Goal: Task Accomplishment & Management: Use online tool/utility

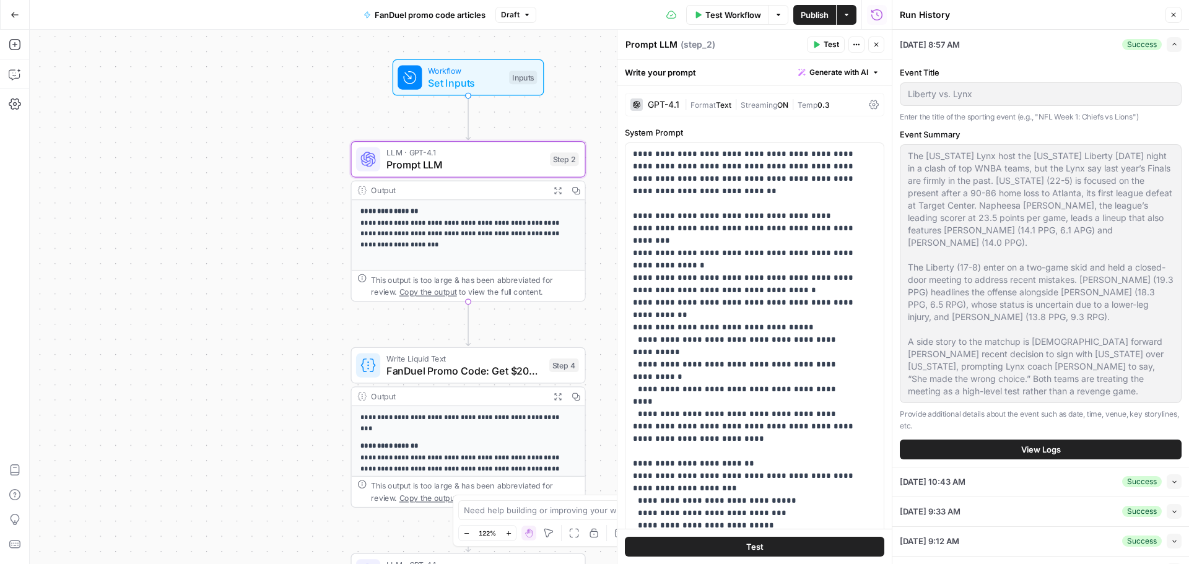
click at [295, 174] on div "**********" at bounding box center [461, 297] width 862 height 535
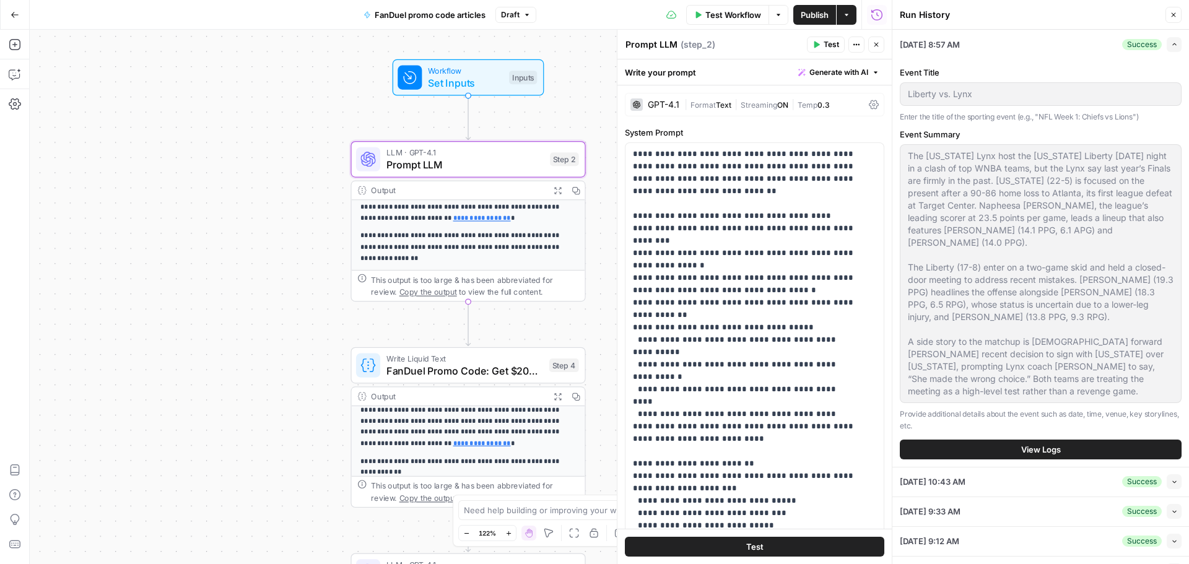
scroll to position [769, 0]
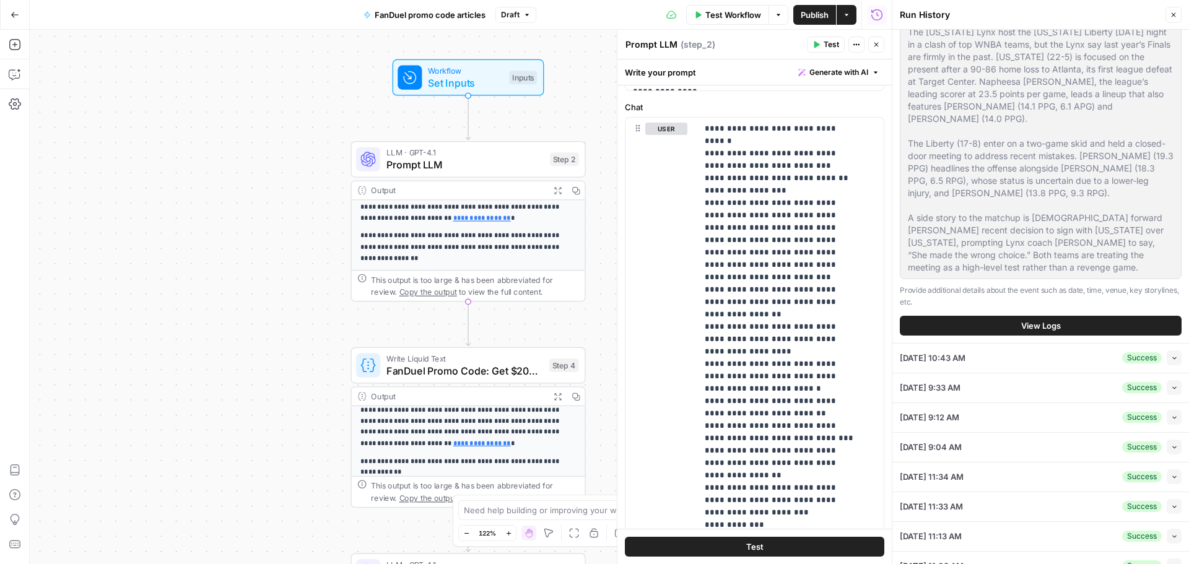
click at [1174, 15] on icon "button" at bounding box center [1174, 15] width 4 height 4
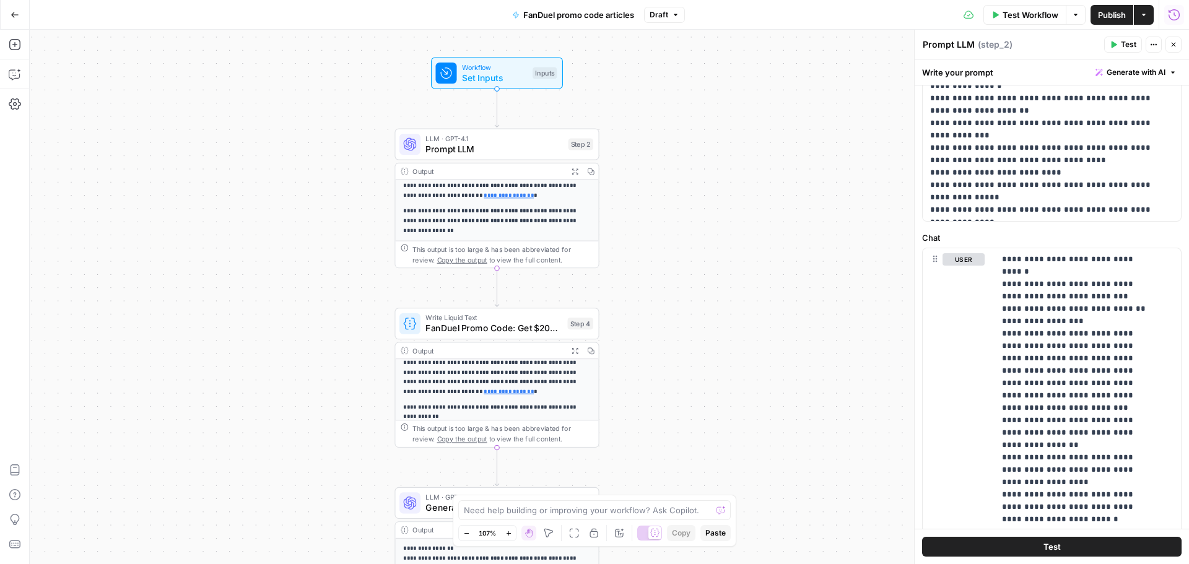
scroll to position [248, 0]
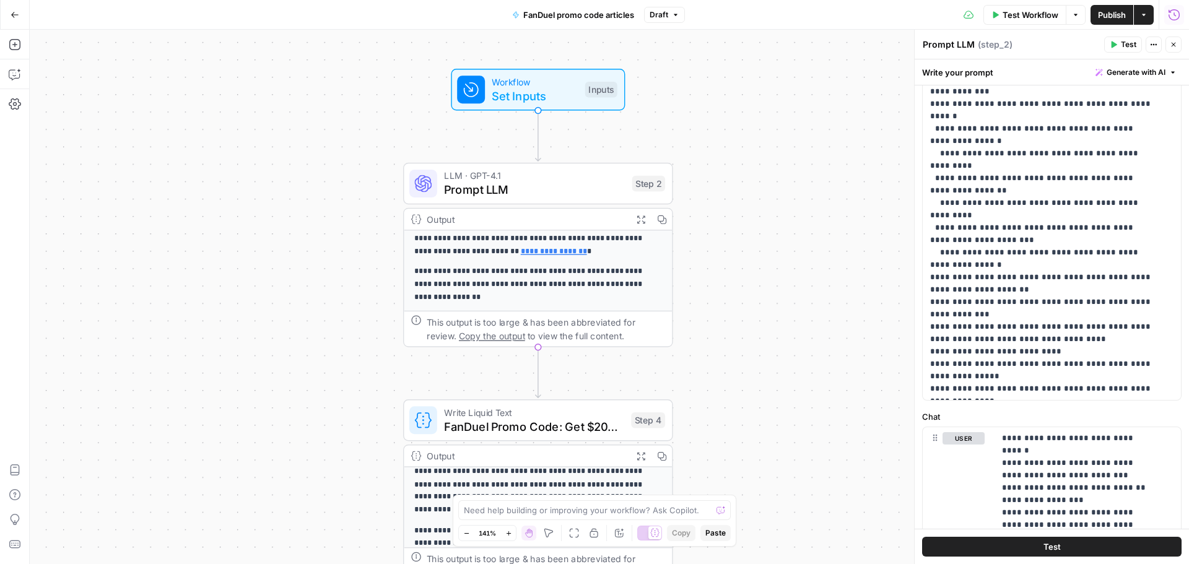
drag, startPoint x: 632, startPoint y: 248, endPoint x: 748, endPoint y: 146, distance: 154.1
click at [748, 146] on div "**********" at bounding box center [609, 297] width 1159 height 535
click at [533, 95] on span "Set Inputs" at bounding box center [535, 95] width 86 height 17
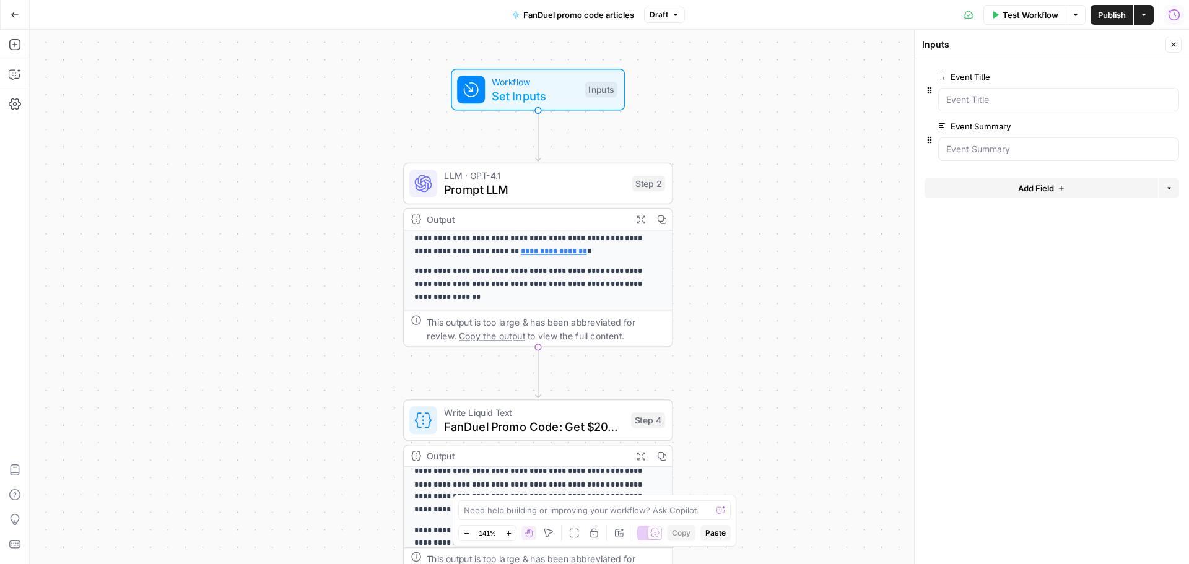
drag, startPoint x: 1173, startPoint y: 41, endPoint x: 1023, endPoint y: 54, distance: 151.0
click at [1173, 42] on icon "button" at bounding box center [1173, 44] width 7 height 7
click at [1077, 9] on button "Options" at bounding box center [1076, 15] width 20 height 20
click at [772, 107] on div "**********" at bounding box center [609, 297] width 1159 height 535
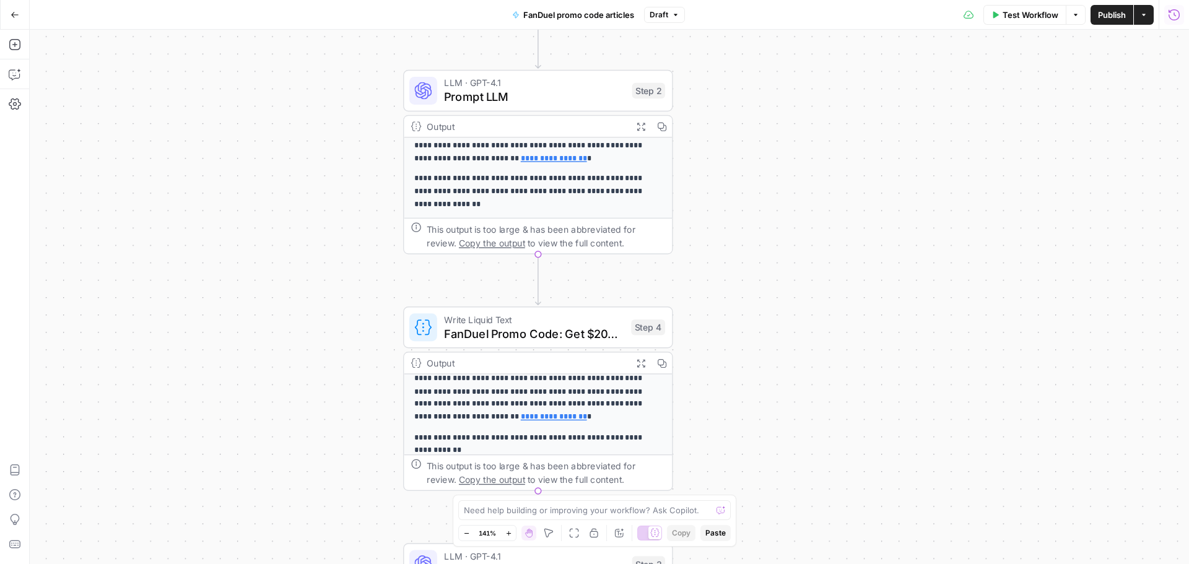
click at [634, 238] on div "This output is too large & has been abbreviated for review. Copy the output to …" at bounding box center [546, 236] width 238 height 28
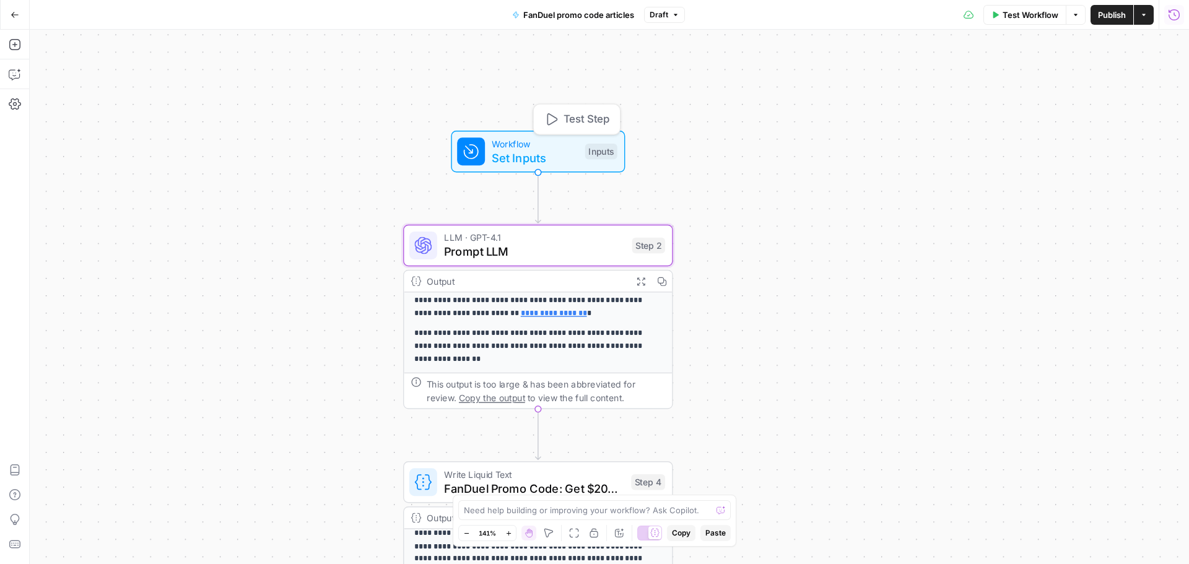
click at [554, 158] on span "Set Inputs" at bounding box center [535, 157] width 86 height 17
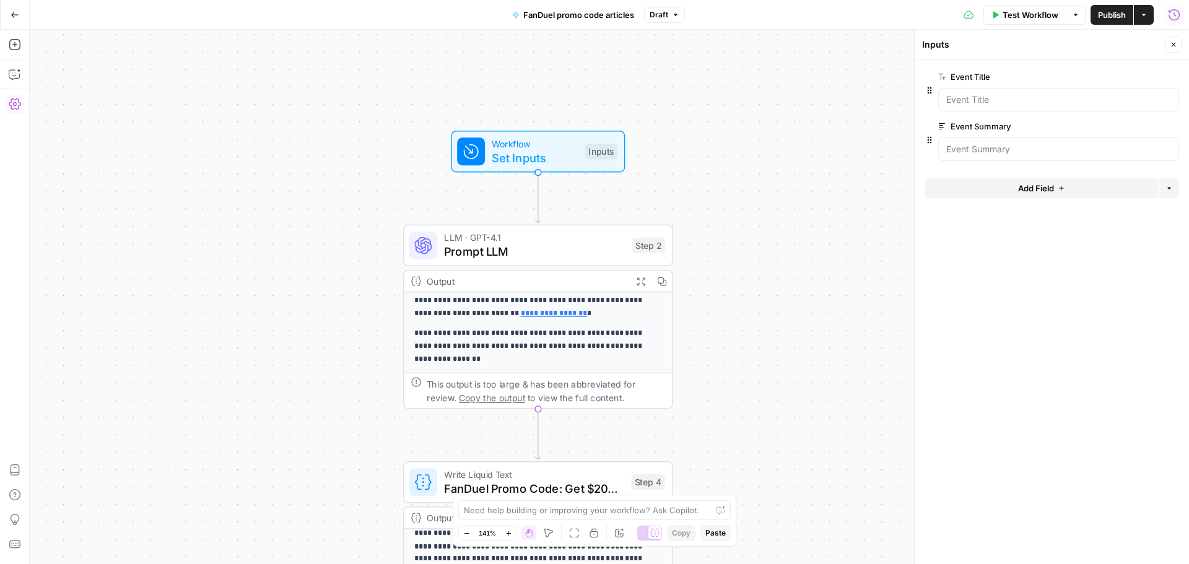
click at [13, 18] on icon "button" at bounding box center [15, 15] width 9 height 9
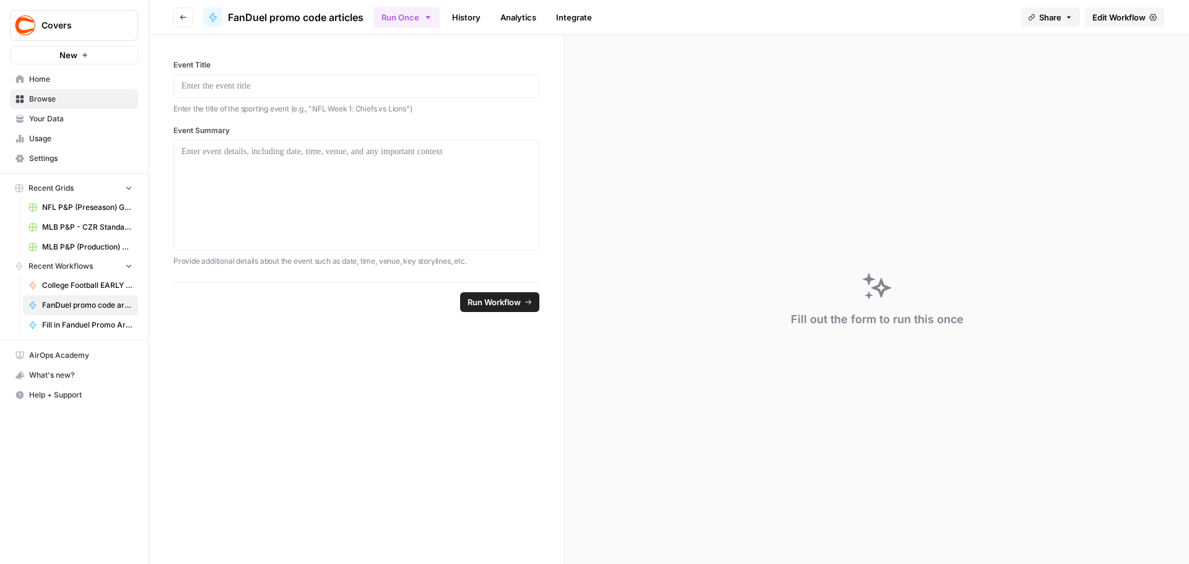
click at [461, 10] on link "History" at bounding box center [466, 17] width 43 height 20
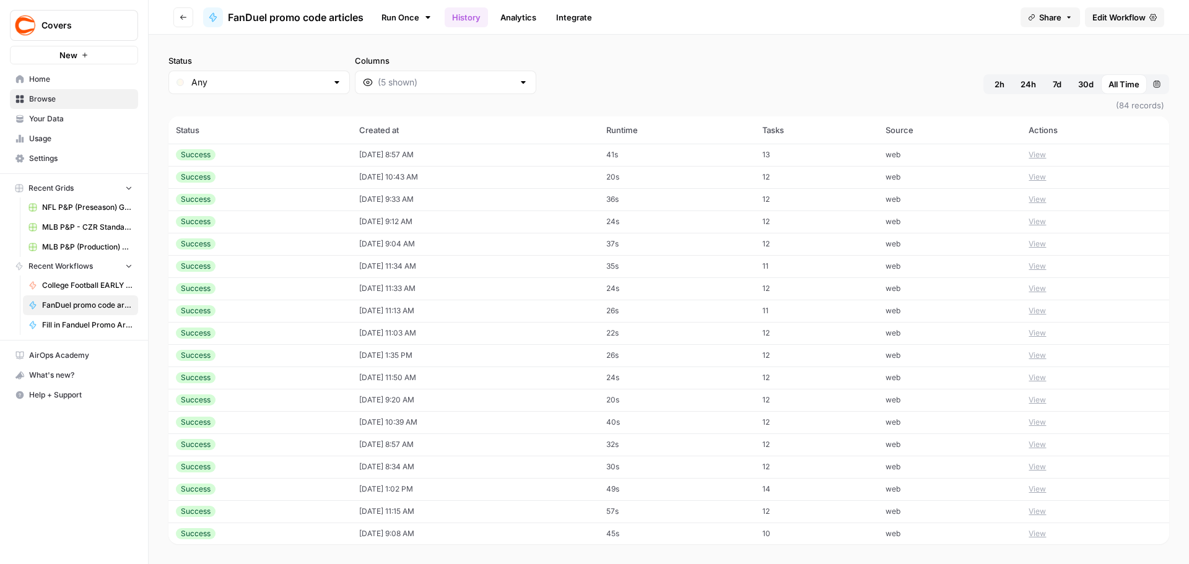
click at [300, 144] on td "Success" at bounding box center [259, 155] width 183 height 22
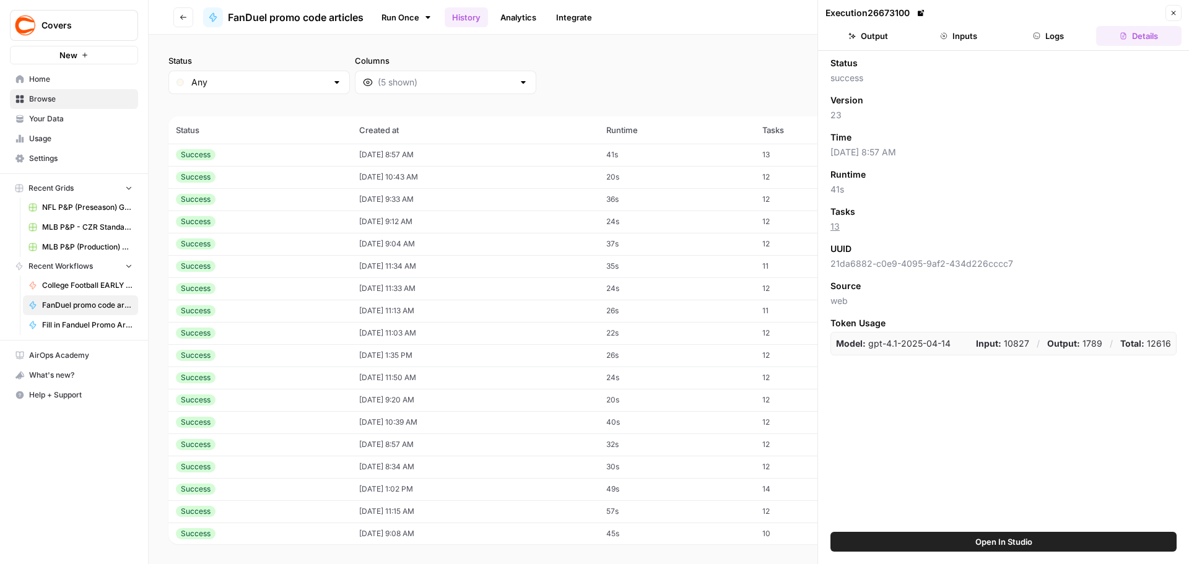
click at [889, 29] on button "Output" at bounding box center [868, 36] width 85 height 20
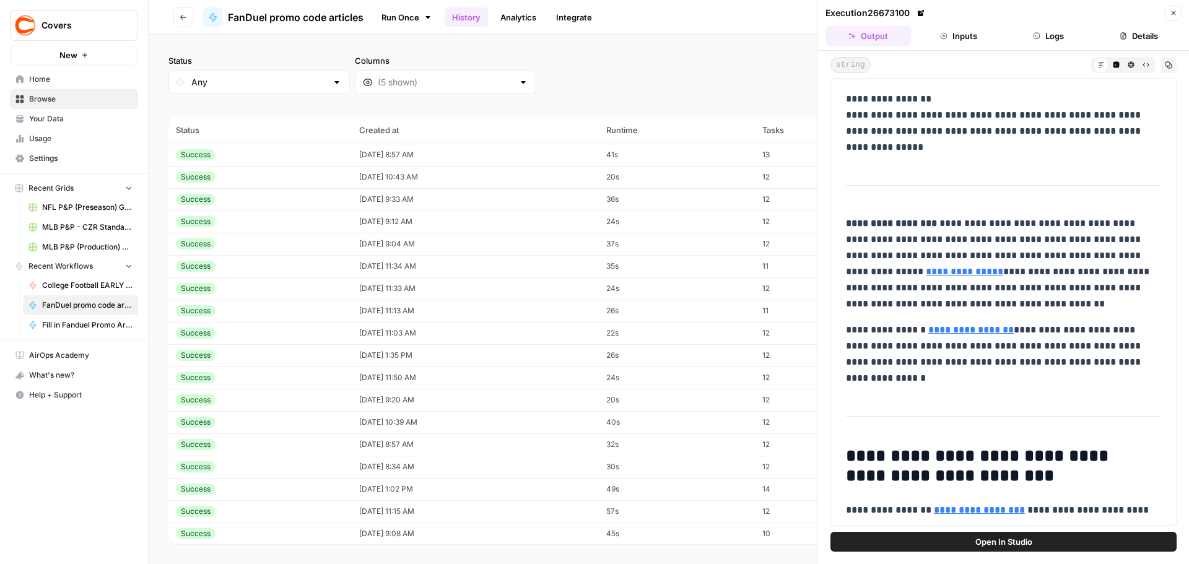
click at [954, 37] on button "Inputs" at bounding box center [958, 36] width 85 height 20
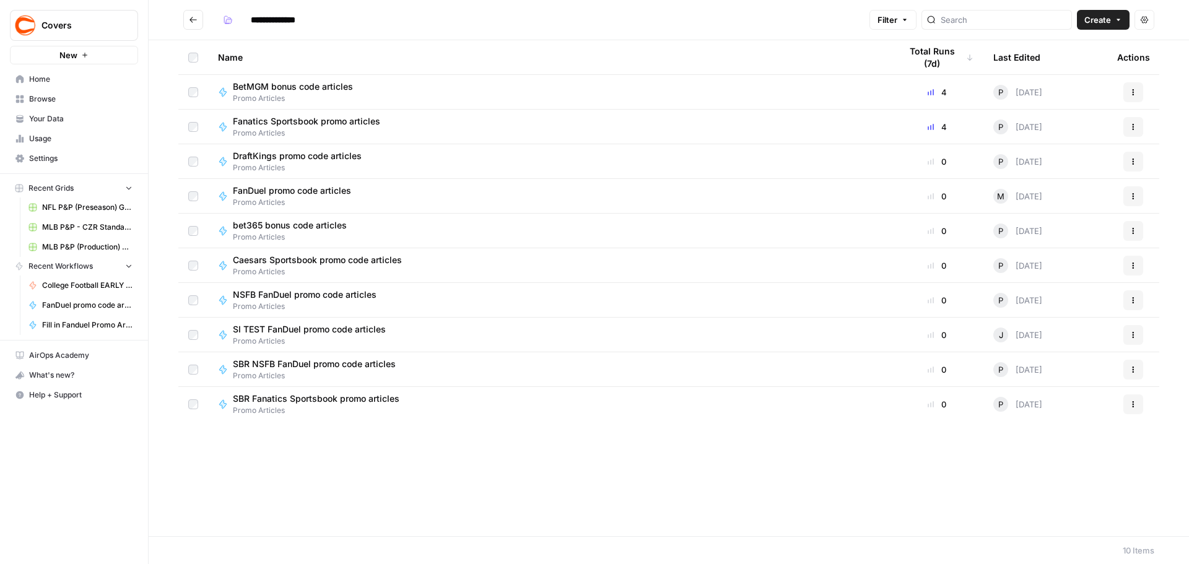
click at [338, 190] on span "FanDuel promo code articles" at bounding box center [292, 191] width 118 height 12
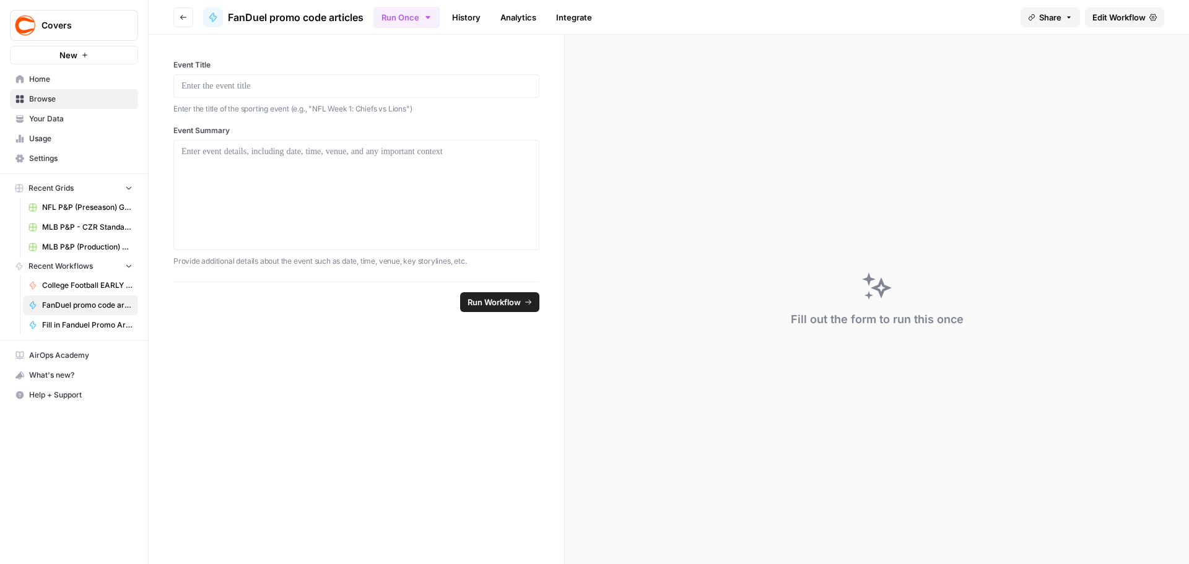
click at [1146, 12] on link "Edit Workflow" at bounding box center [1124, 17] width 79 height 20
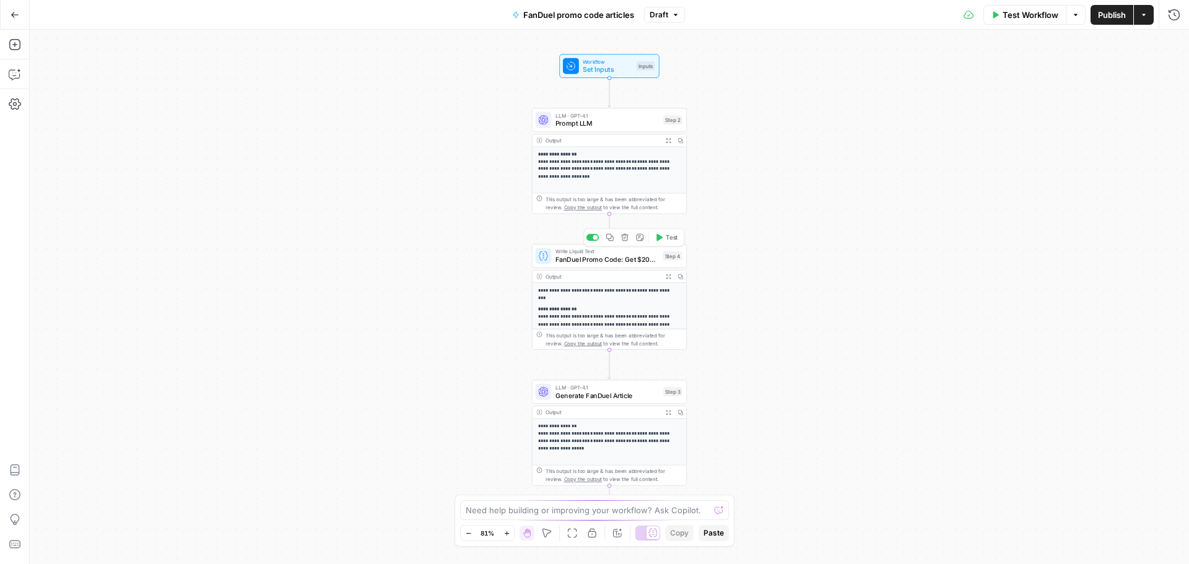
click at [628, 259] on span "FanDuel Promo Code: Get $200 Bonus for {{ event_title }}" at bounding box center [607, 260] width 103 height 10
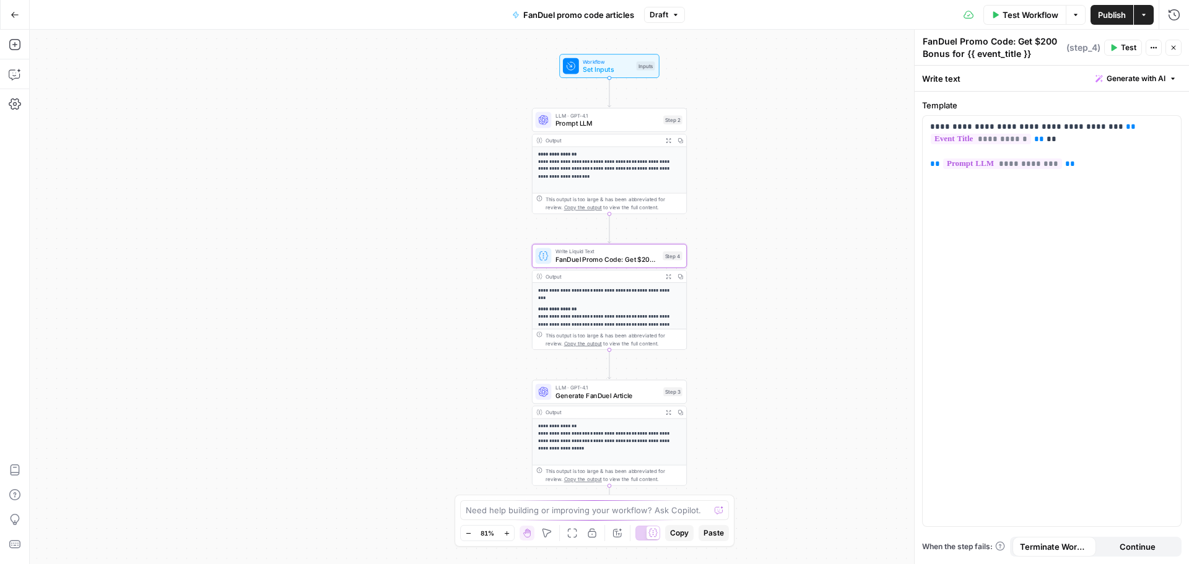
click at [619, 299] on p "**********" at bounding box center [605, 294] width 134 height 15
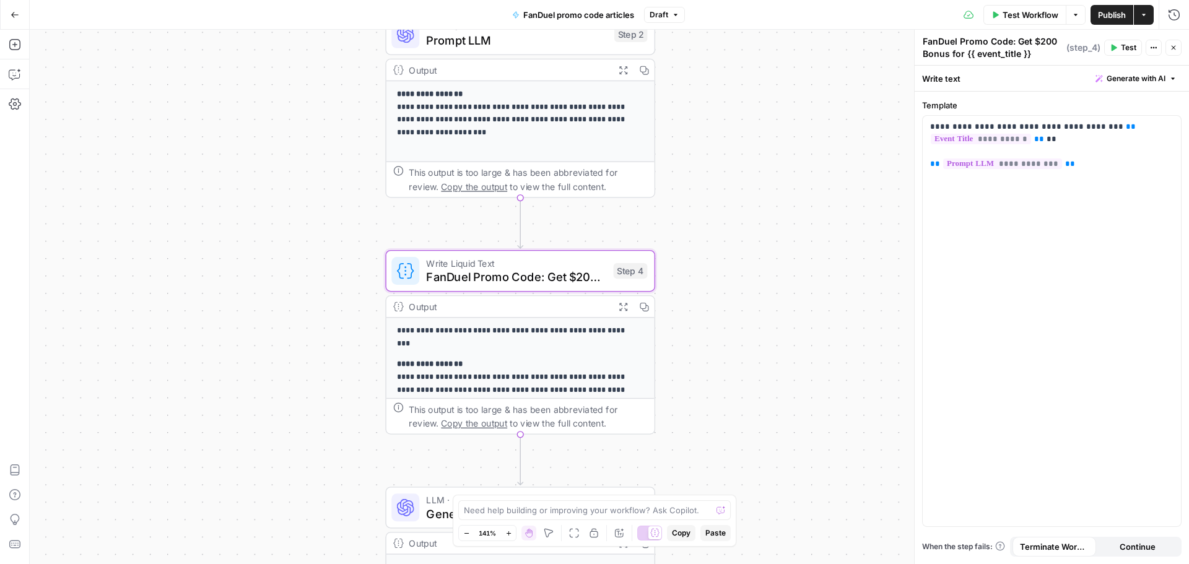
click at [1171, 46] on icon "button" at bounding box center [1173, 47] width 7 height 7
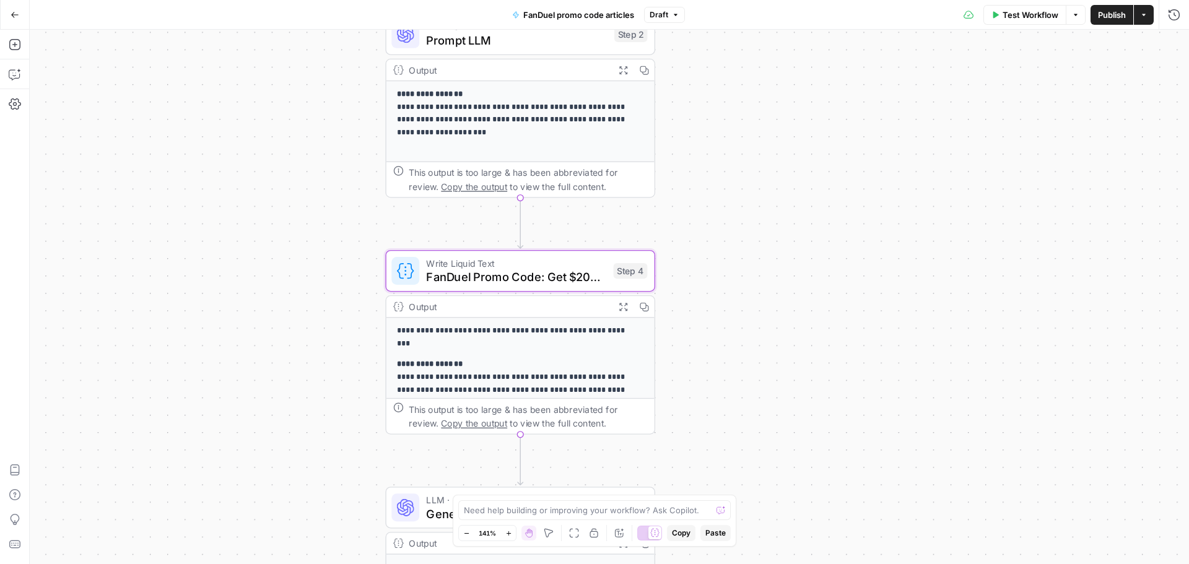
click at [583, 278] on span "FanDuel Promo Code: Get $200 Bonus for {{ event_title }}" at bounding box center [516, 276] width 180 height 17
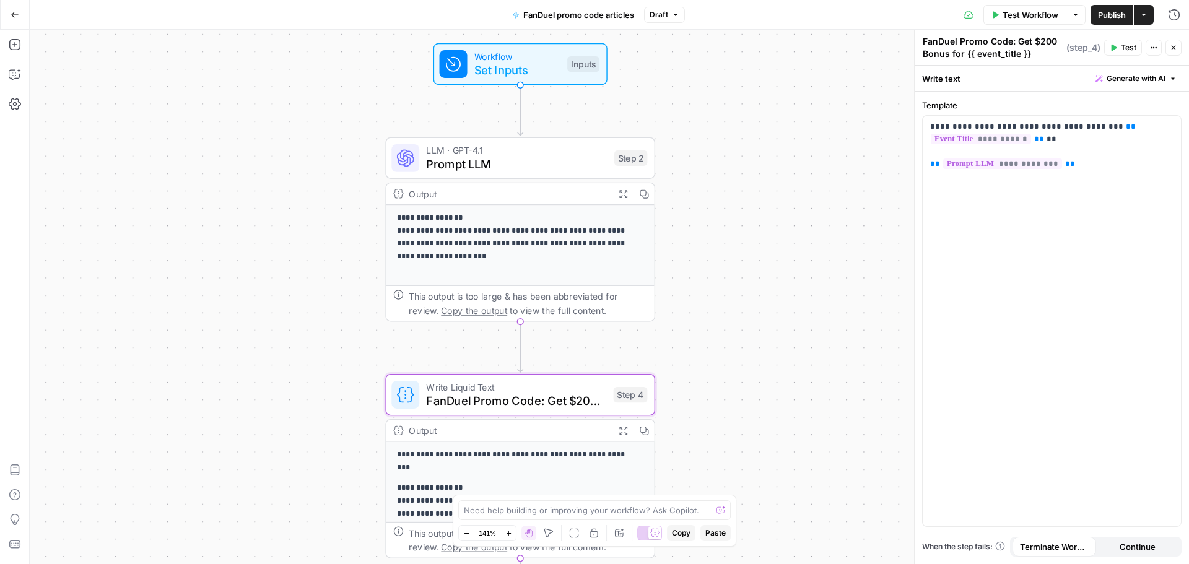
click at [543, 165] on span "Prompt LLM" at bounding box center [516, 163] width 181 height 17
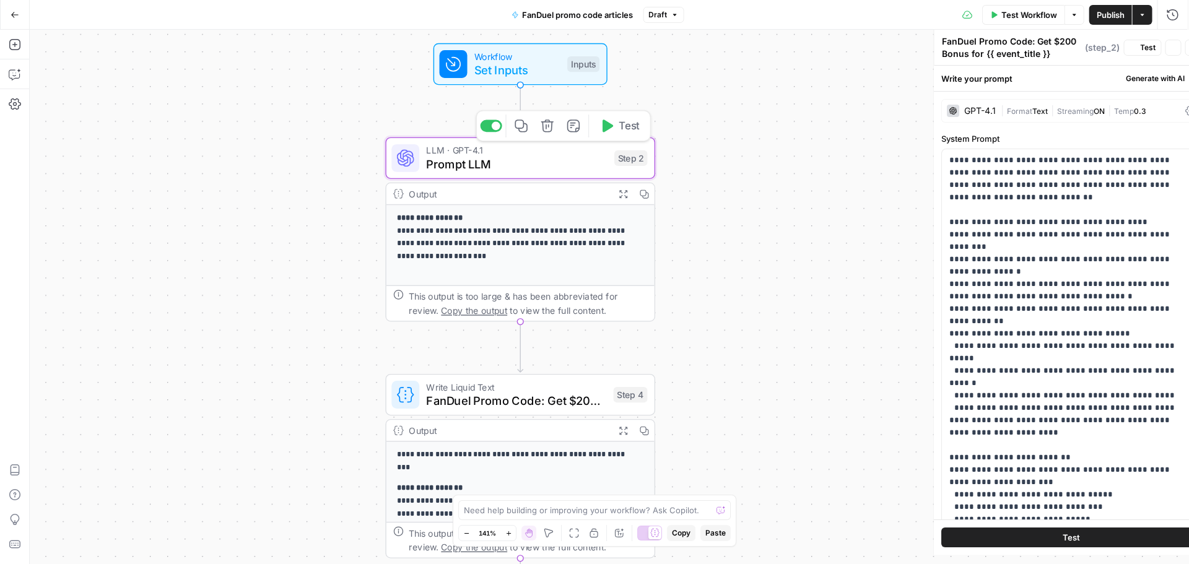
type textarea "Prompt LLM"
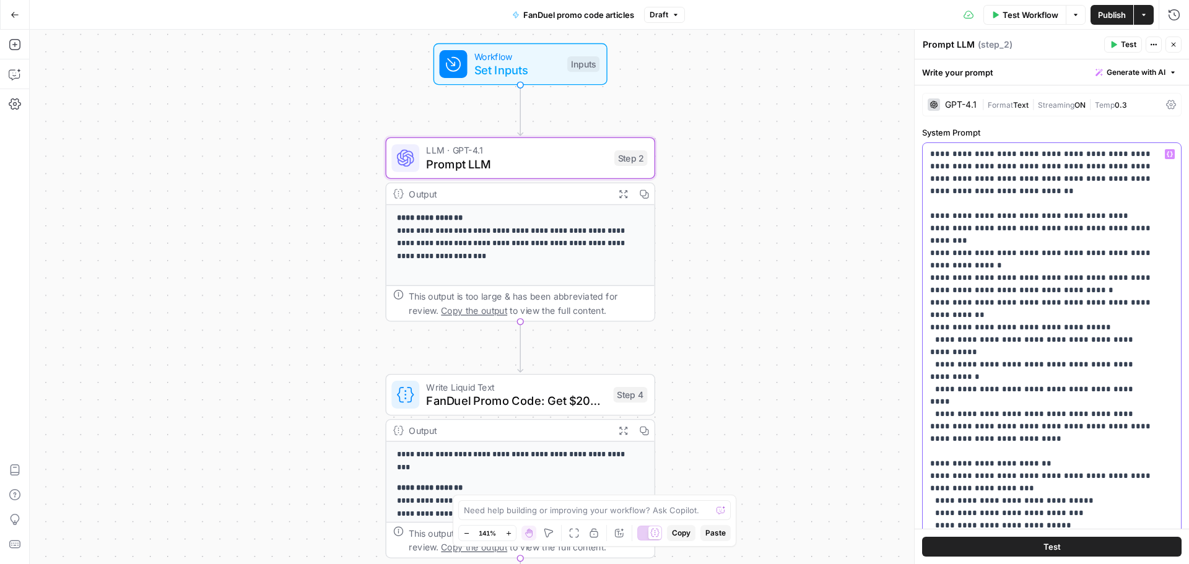
drag, startPoint x: 958, startPoint y: 159, endPoint x: 1079, endPoint y: 401, distance: 270.1
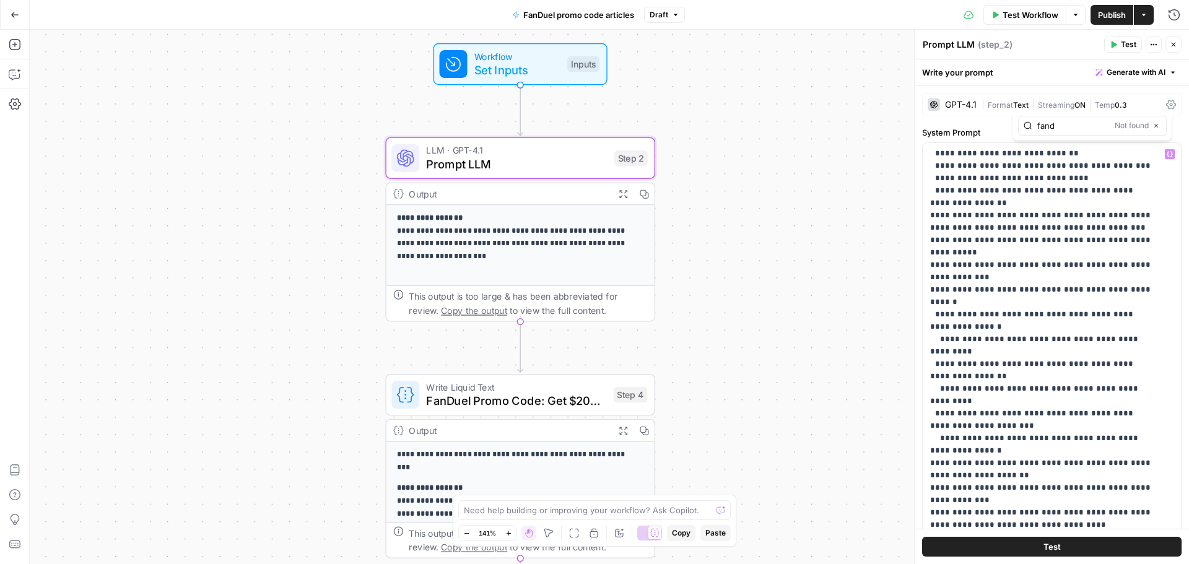
type input "fand"
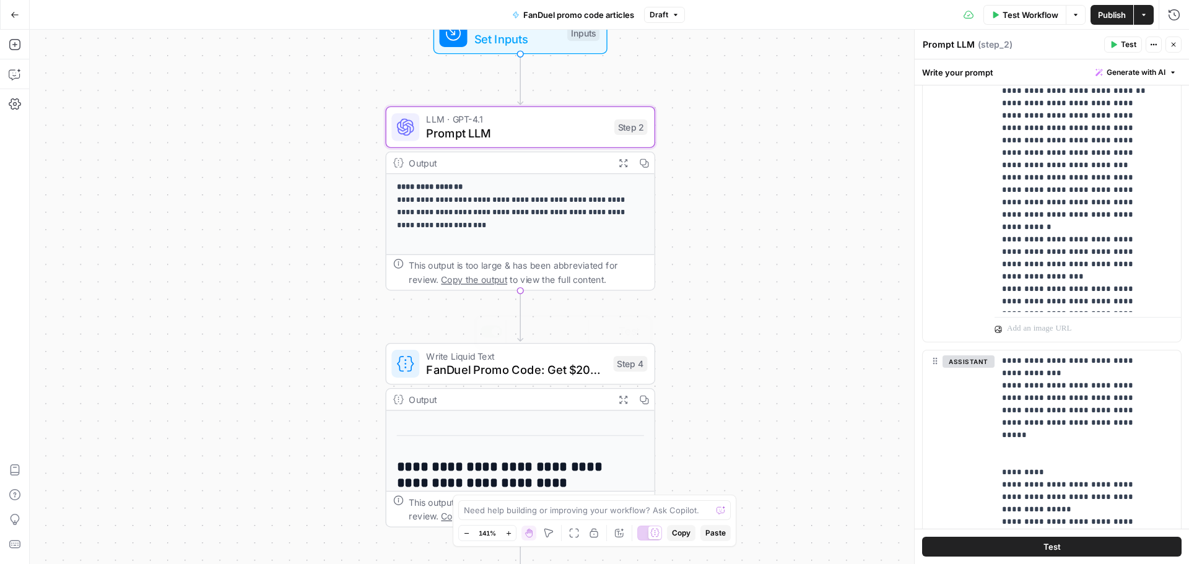
scroll to position [124, 0]
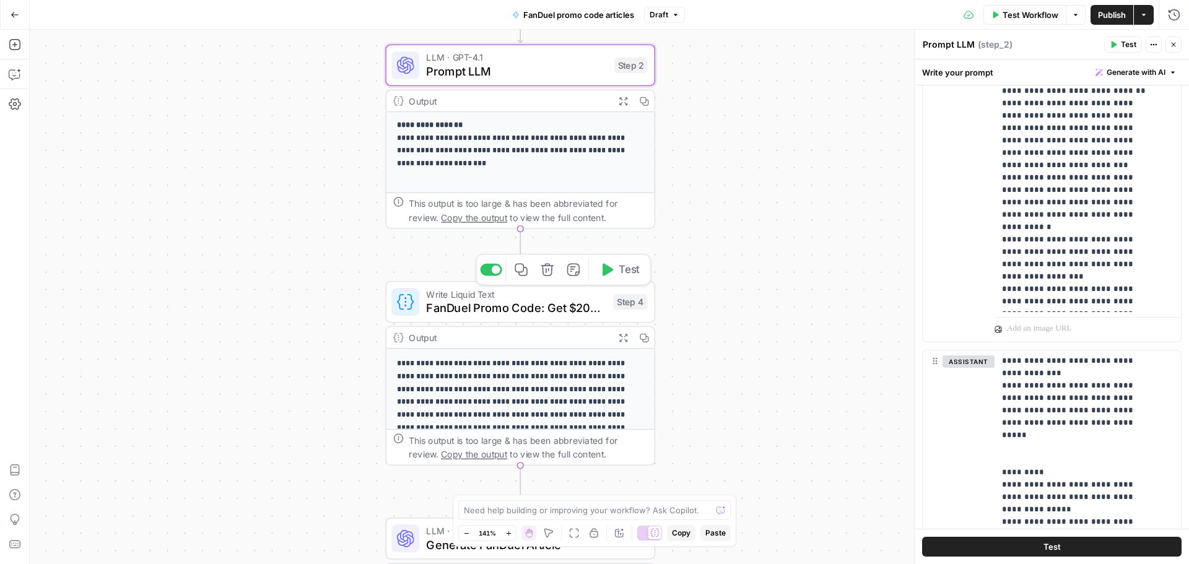
click at [531, 310] on span "FanDuel Promo Code: Get $200 Bonus for {{ event_title }}" at bounding box center [516, 307] width 180 height 17
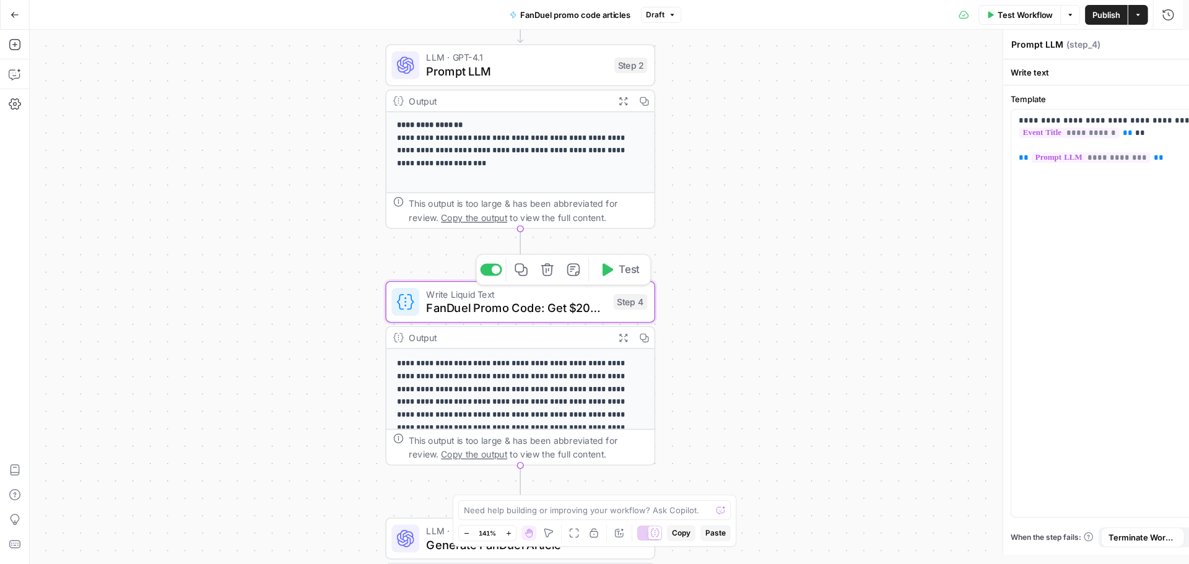
type textarea "FanDuel Promo Code: Get $200 Bonus for {{ event_title }}"
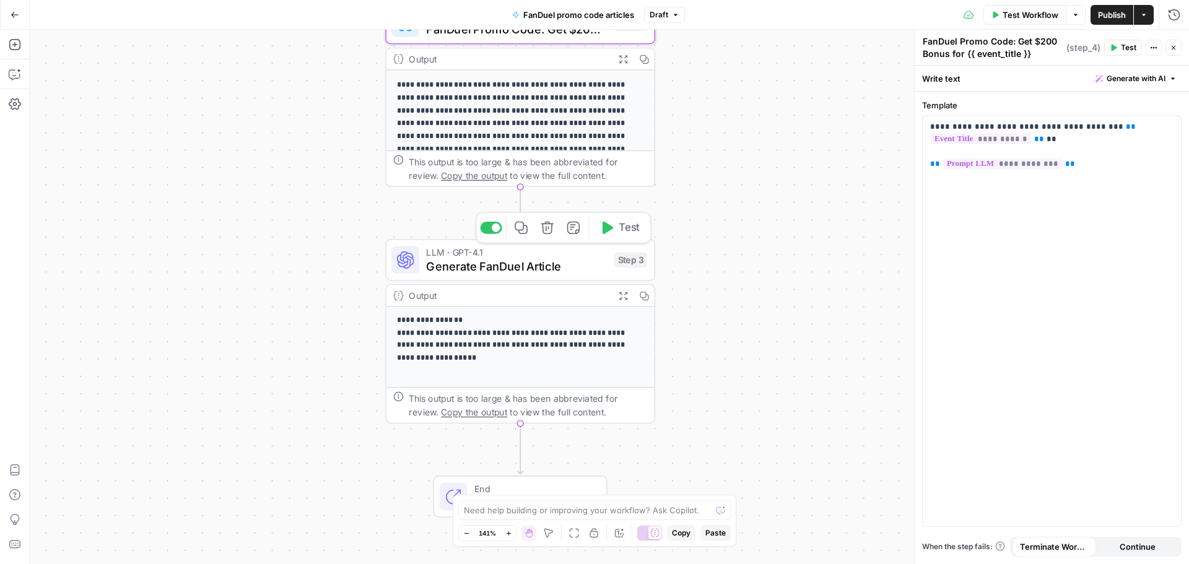
click at [551, 266] on span "Generate FanDuel Article" at bounding box center [516, 266] width 181 height 17
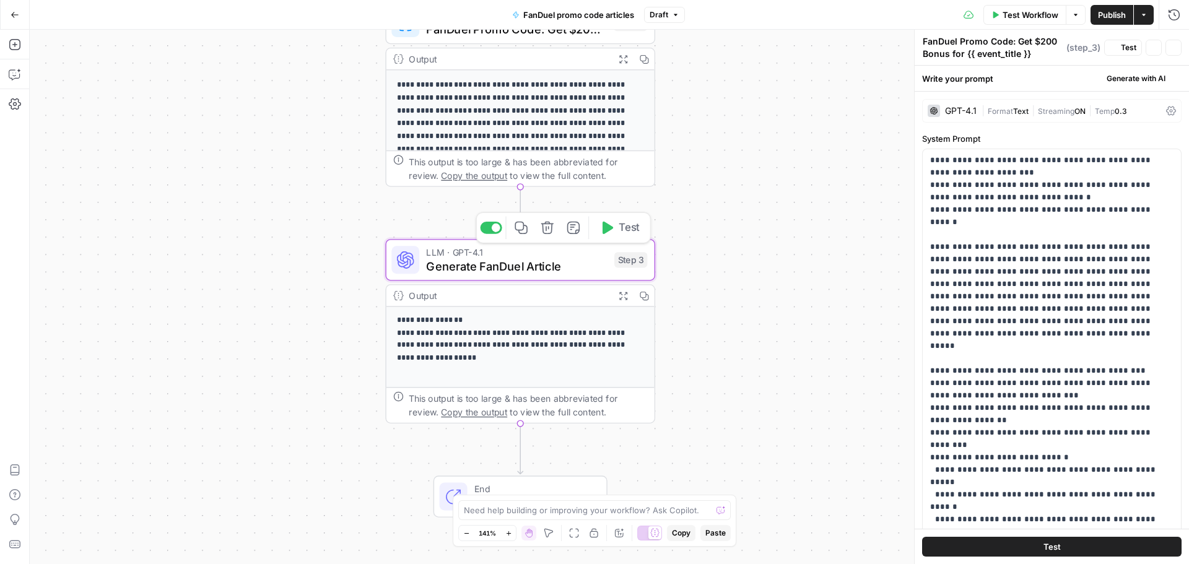
type textarea "Generate FanDuel Article"
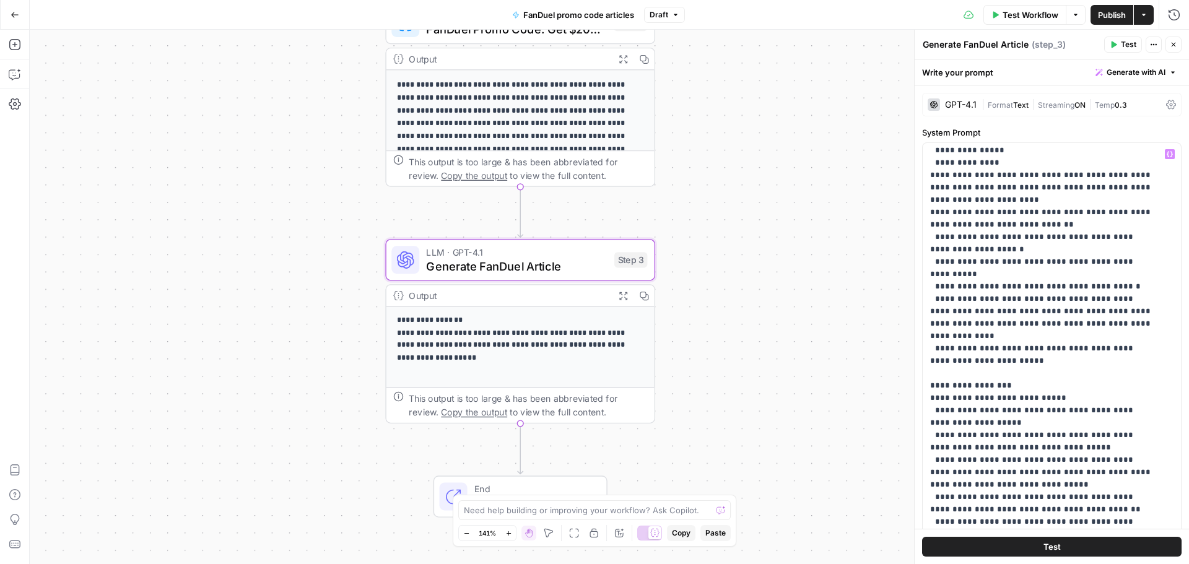
scroll to position [3159, 0]
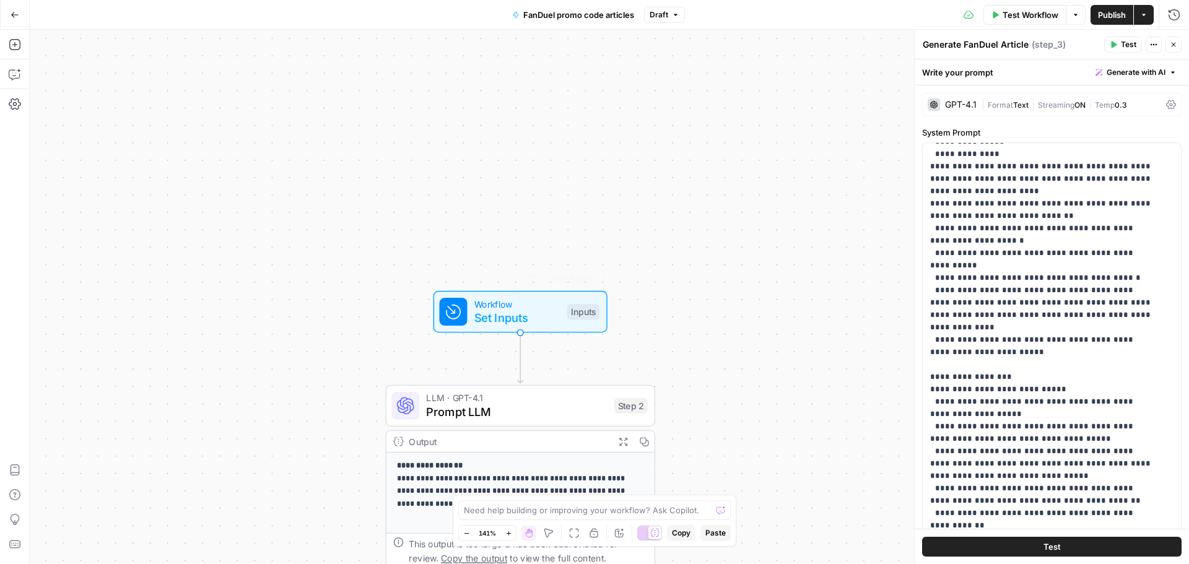
click at [486, 313] on span "Set Inputs" at bounding box center [517, 317] width 86 height 17
click at [485, 313] on span "Set Inputs" at bounding box center [515, 317] width 86 height 17
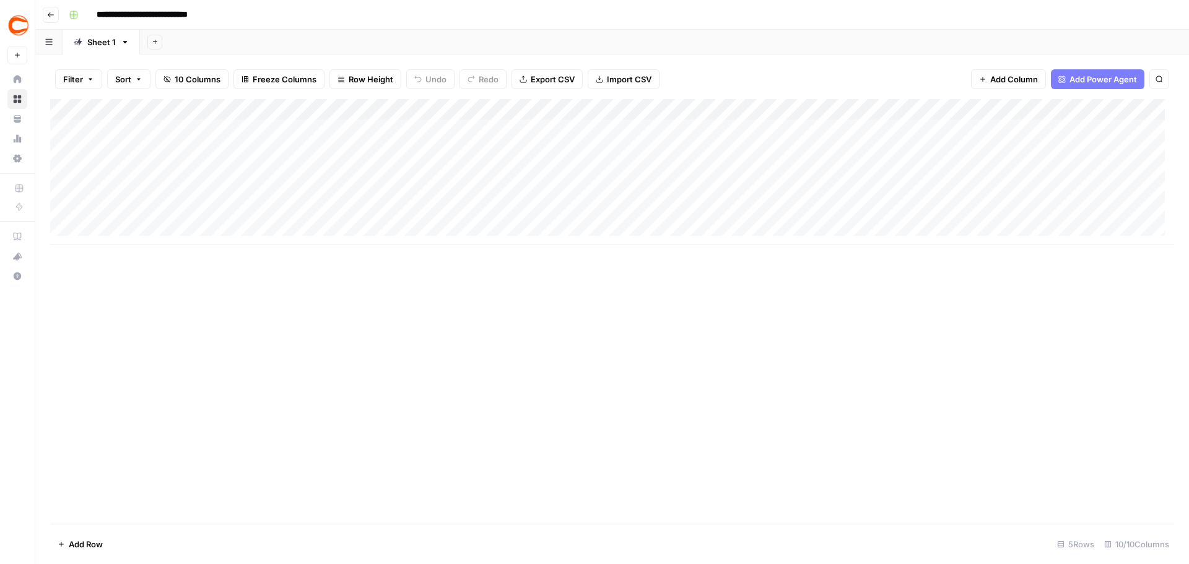
click at [46, 20] on button "Go back" at bounding box center [51, 15] width 16 height 16
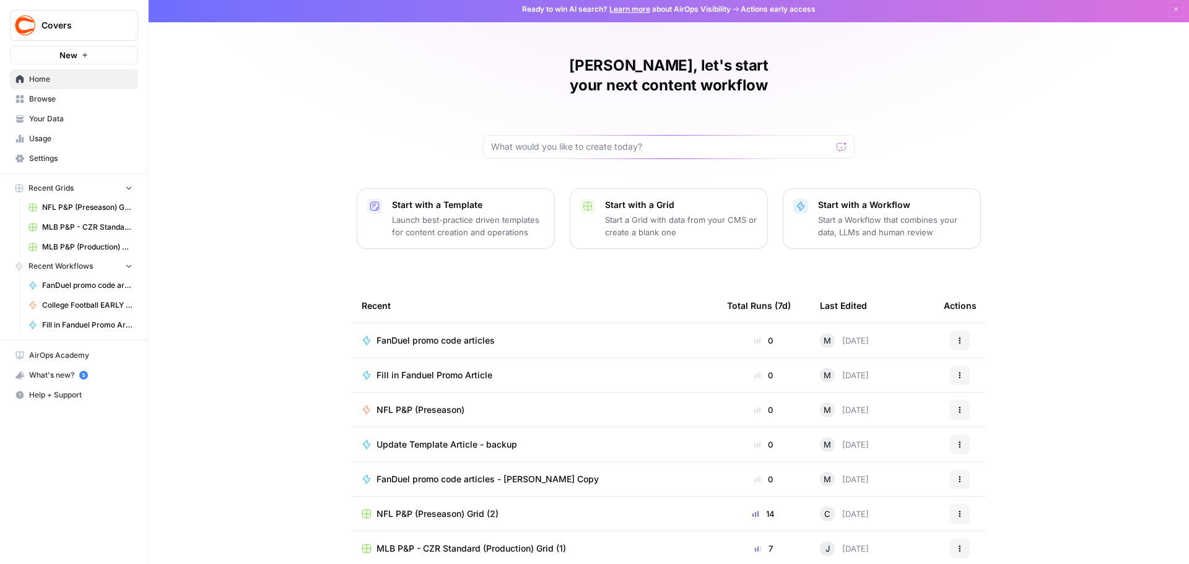
scroll to position [6, 0]
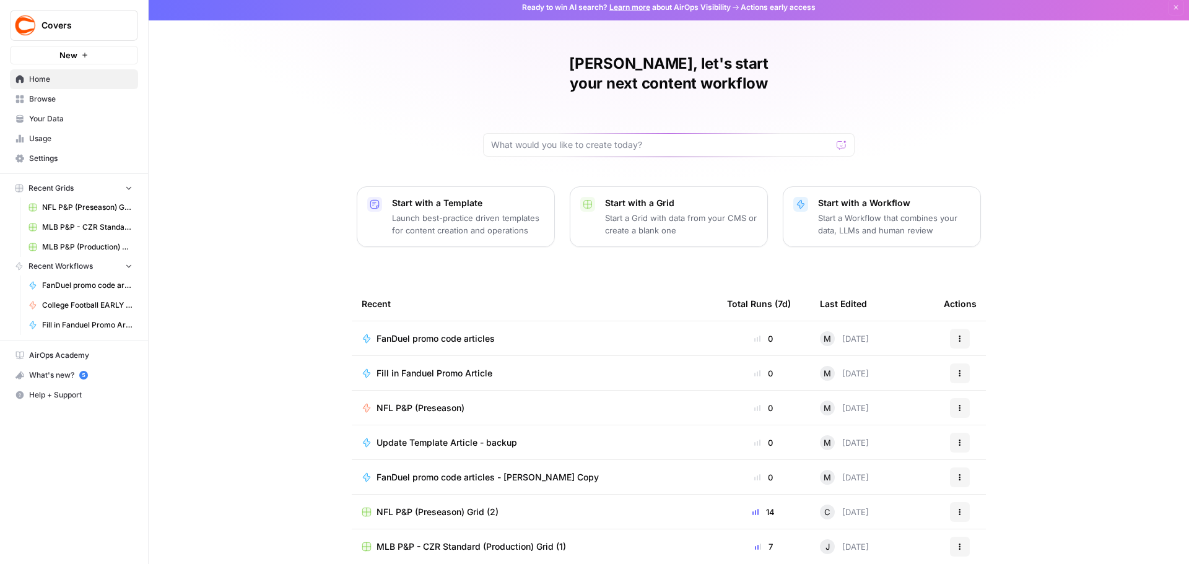
click at [959, 513] on icon "button" at bounding box center [960, 514] width 2 height 2
click at [69, 99] on span "Browse" at bounding box center [80, 99] width 103 height 11
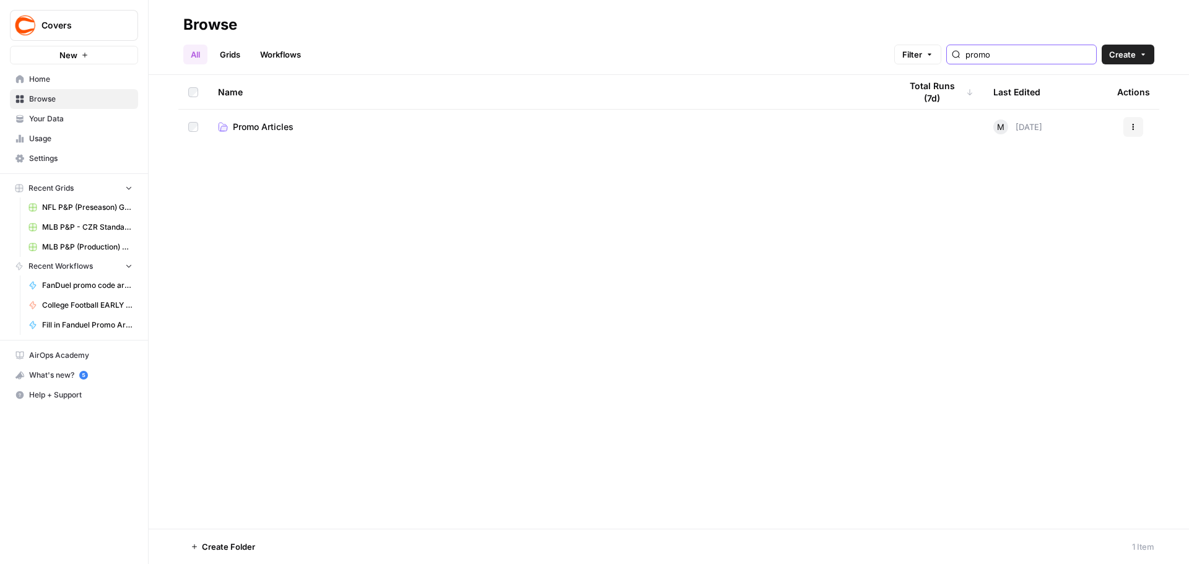
click at [1020, 59] on input "promo" at bounding box center [1029, 54] width 126 height 12
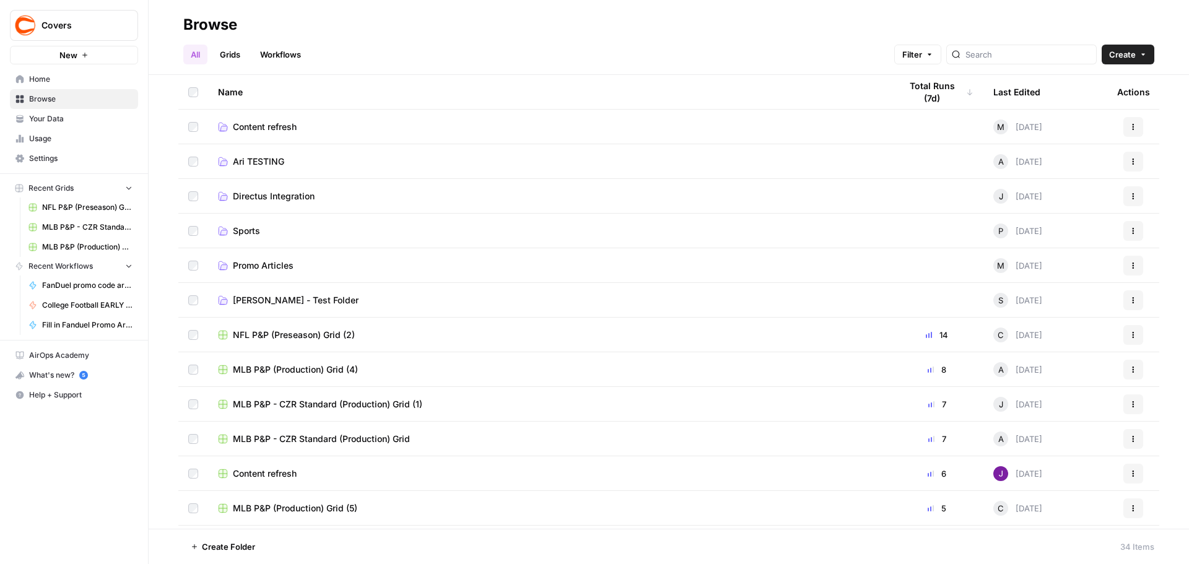
click at [273, 199] on span "Directus Integration" at bounding box center [274, 196] width 82 height 12
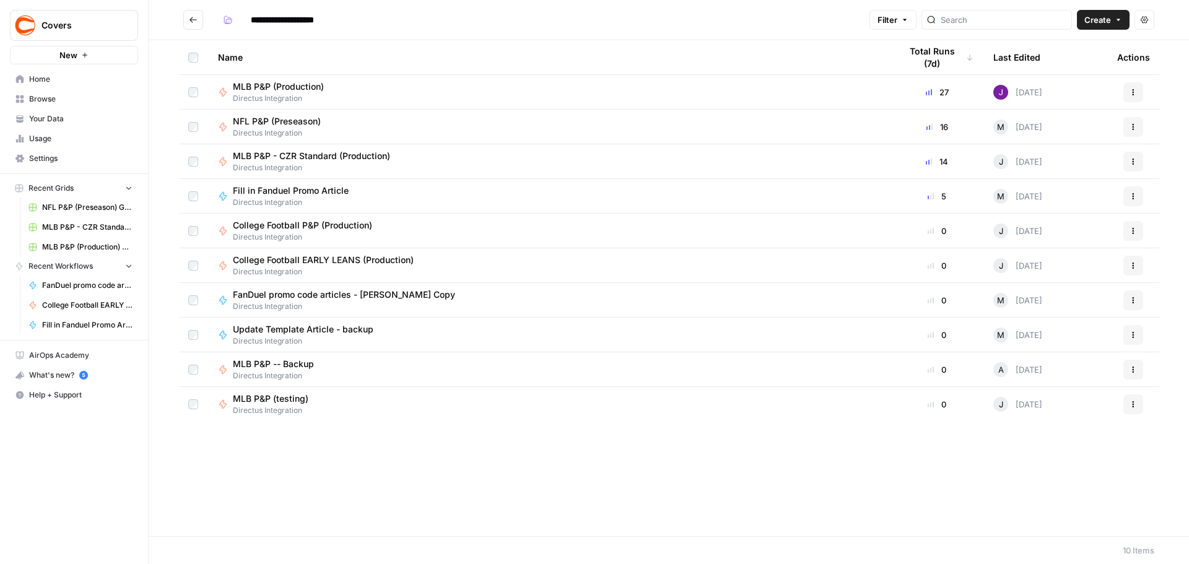
click at [1133, 90] on icon "button" at bounding box center [1134, 90] width 2 height 2
click at [1043, 136] on span "Edit in Studio" at bounding box center [1078, 139] width 99 height 12
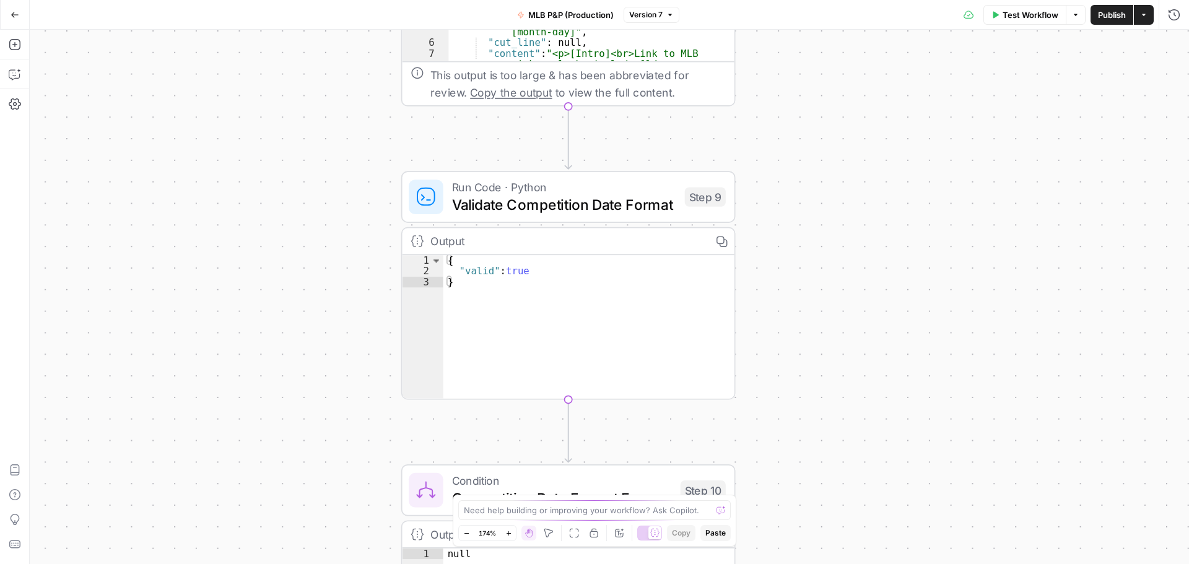
drag, startPoint x: 669, startPoint y: 120, endPoint x: 1016, endPoint y: 461, distance: 487.0
click at [1017, 461] on div "true false Workflow Set Inputs Inputs Call API Get Template Article Step 1 Outp…" at bounding box center [609, 297] width 1159 height 535
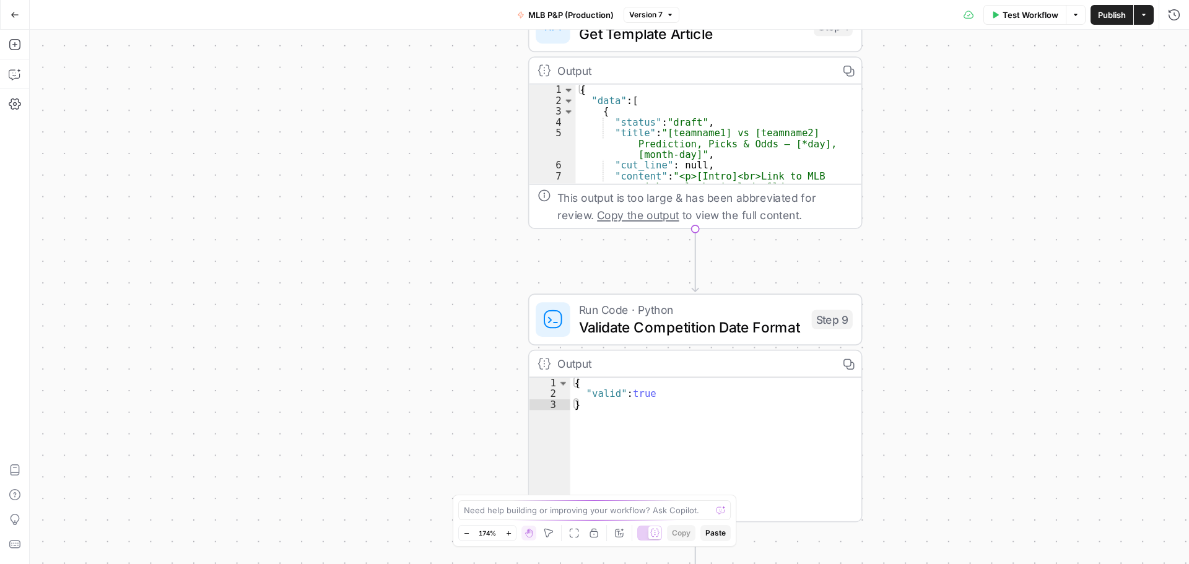
drag, startPoint x: 933, startPoint y: 189, endPoint x: 804, endPoint y: 387, distance: 236.4
click at [813, 398] on div "true false Workflow Set Inputs Inputs Call API Get Template Article Step 1 Outp…" at bounding box center [609, 297] width 1159 height 535
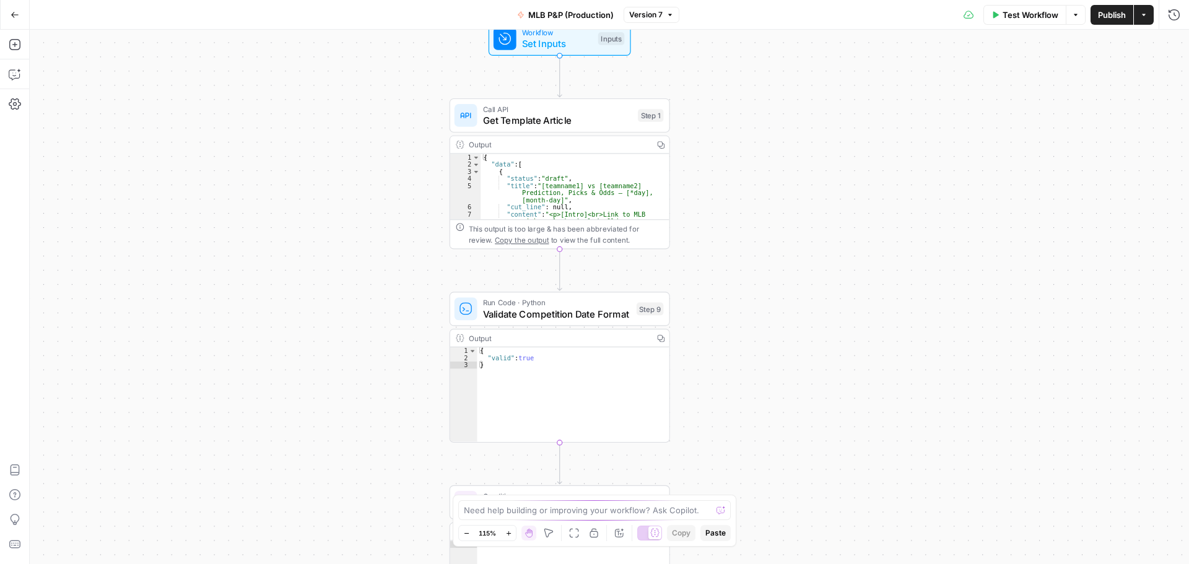
drag, startPoint x: 886, startPoint y: 373, endPoint x: 805, endPoint y: 234, distance: 161.8
click at [805, 234] on div "true false Workflow Set Inputs Inputs Call API Get Template Article Step 1 Outp…" at bounding box center [609, 297] width 1159 height 535
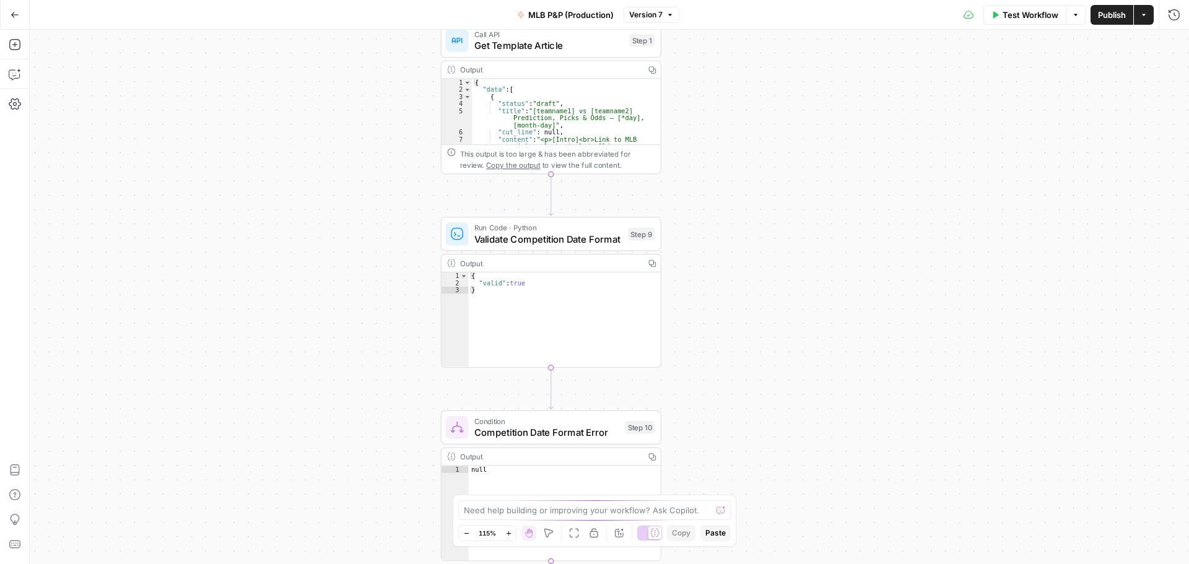
drag, startPoint x: 738, startPoint y: 234, endPoint x: 738, endPoint y: 222, distance: 12.4
click at [738, 222] on div "true false Workflow Set Inputs Inputs Call API Get Template Article Step 1 Outp…" at bounding box center [609, 297] width 1159 height 535
click at [707, 232] on div "true false Workflow Set Inputs Inputs Call API Get Template Article Step 1 Outp…" at bounding box center [609, 297] width 1159 height 535
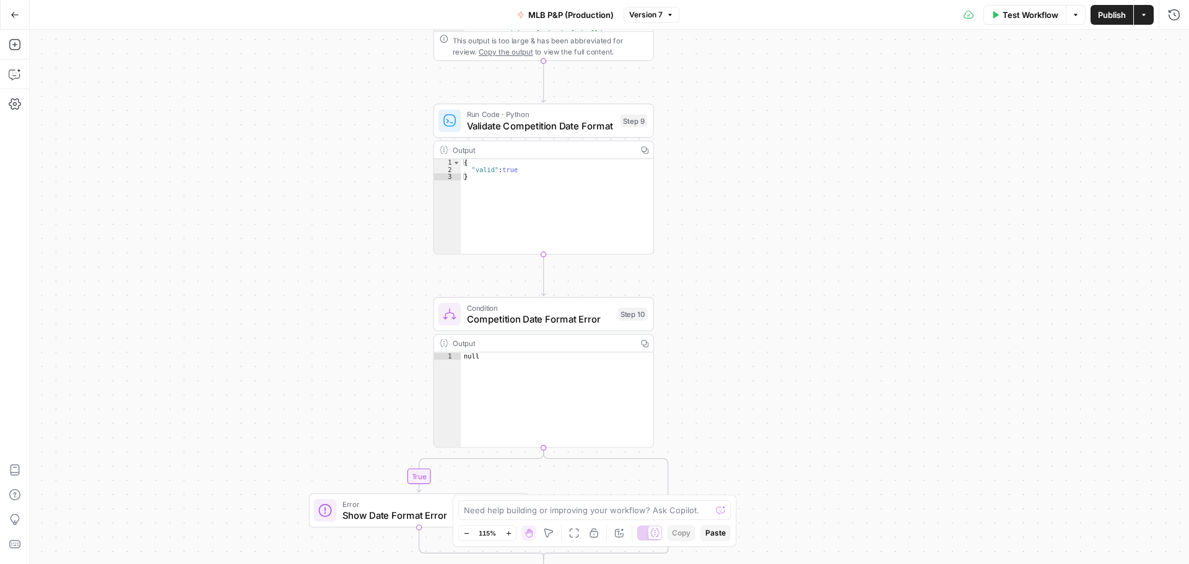
drag, startPoint x: 780, startPoint y: 255, endPoint x: 771, endPoint y: 104, distance: 151.4
click at [771, 104] on div "true false Workflow Set Inputs Inputs Call API Get Template Article Step 1 Outp…" at bounding box center [609, 297] width 1159 height 535
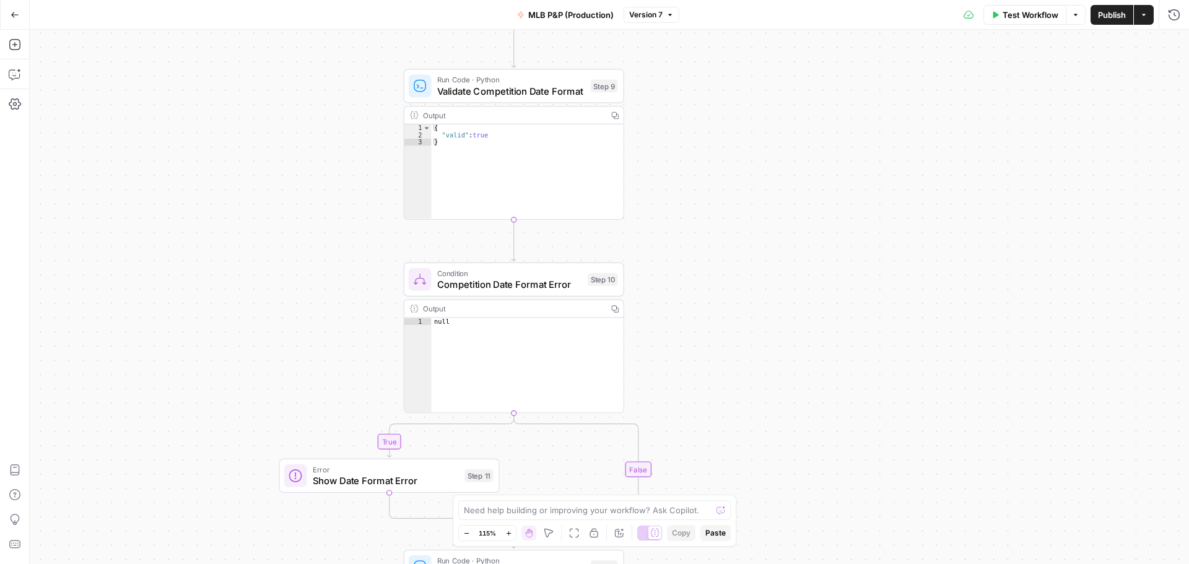
drag, startPoint x: 775, startPoint y: 295, endPoint x: 744, endPoint y: 284, distance: 33.1
click at [746, 271] on div "true false Workflow Set Inputs Inputs Call API Get Template Article Step 1 Outp…" at bounding box center [609, 297] width 1159 height 535
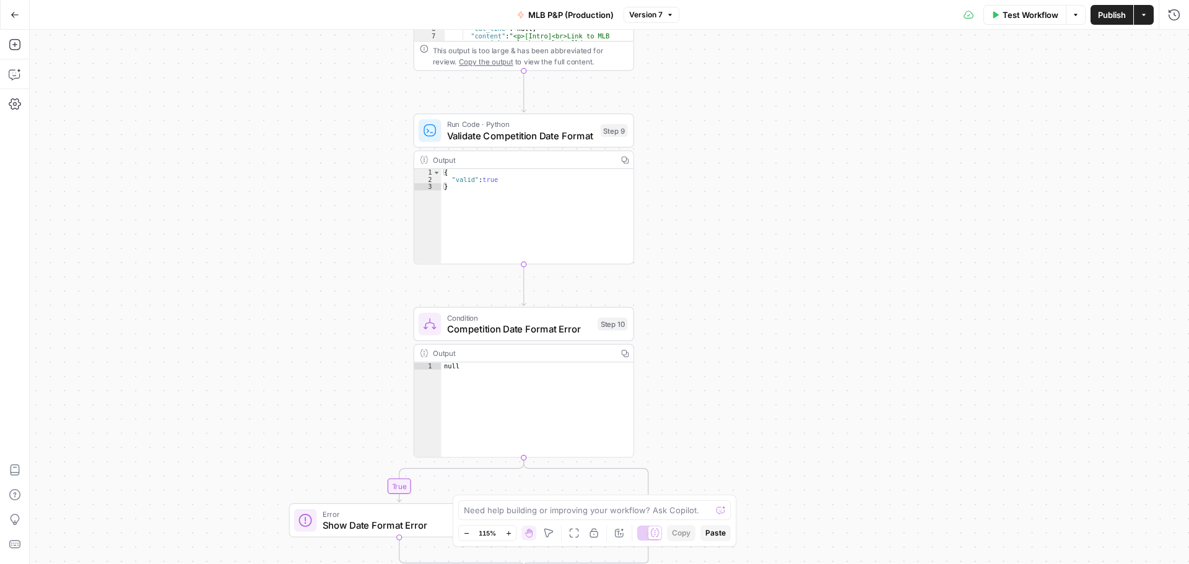
drag, startPoint x: 703, startPoint y: 230, endPoint x: 702, endPoint y: 304, distance: 73.7
click at [704, 304] on div "true false Workflow Set Inputs Inputs Call API Get Template Article Step 1 Outp…" at bounding box center [609, 297] width 1159 height 535
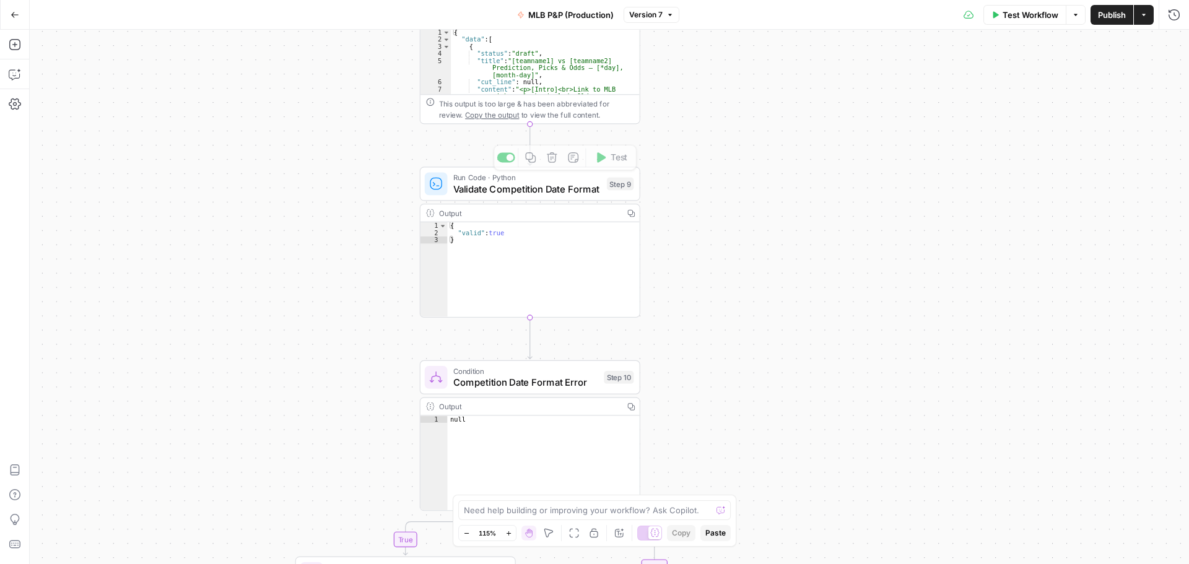
drag, startPoint x: 666, startPoint y: 207, endPoint x: 702, endPoint y: 519, distance: 313.5
click at [703, 533] on body "Covers New Home Browse Your Data Usage Settings Recent Grids NFL P&P (Preseason…" at bounding box center [594, 282] width 1189 height 564
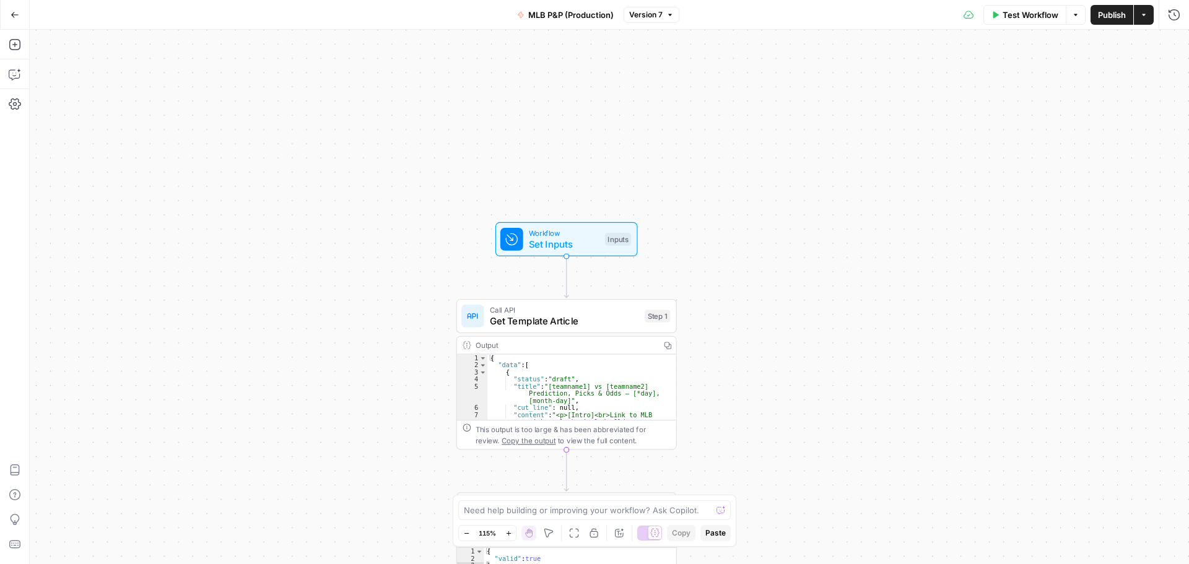
click at [592, 230] on span "Workflow" at bounding box center [564, 232] width 71 height 11
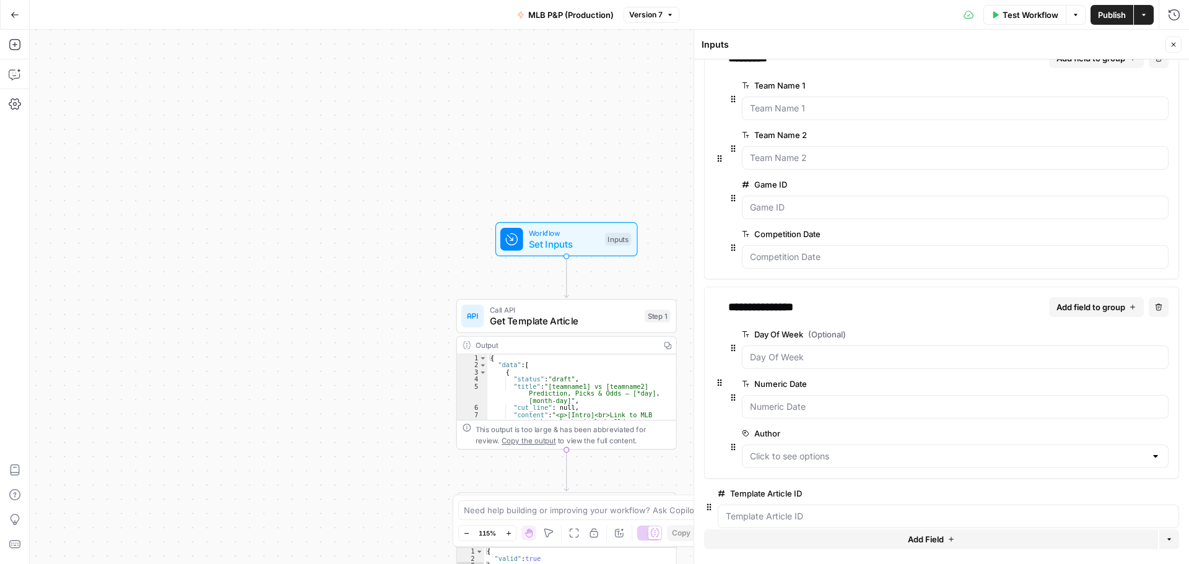
scroll to position [48, 0]
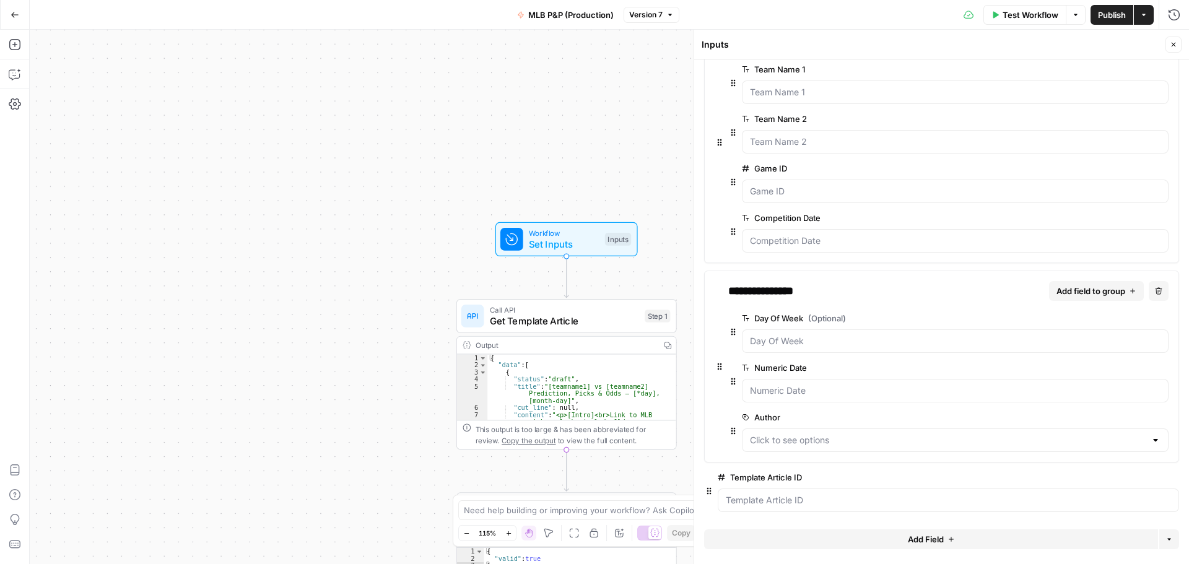
click at [1171, 39] on button "Close" at bounding box center [1174, 45] width 16 height 16
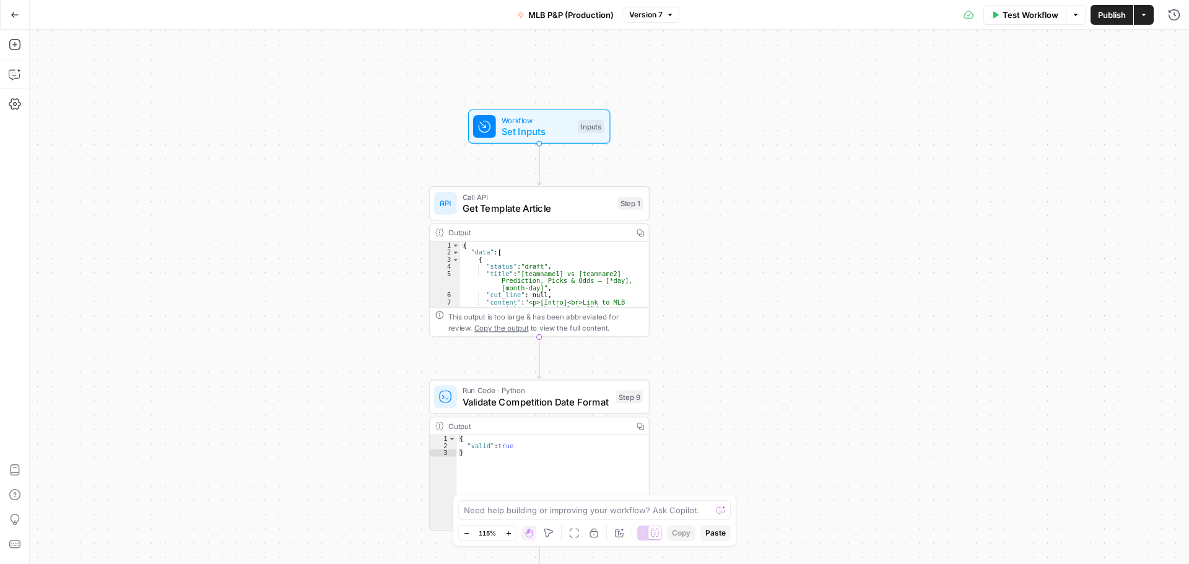
drag, startPoint x: 886, startPoint y: 281, endPoint x: 845, endPoint y: 93, distance: 192.1
click at [845, 93] on div "true false Workflow Set Inputs Inputs Call API Get Template Article Step 1 Outp…" at bounding box center [609, 297] width 1159 height 535
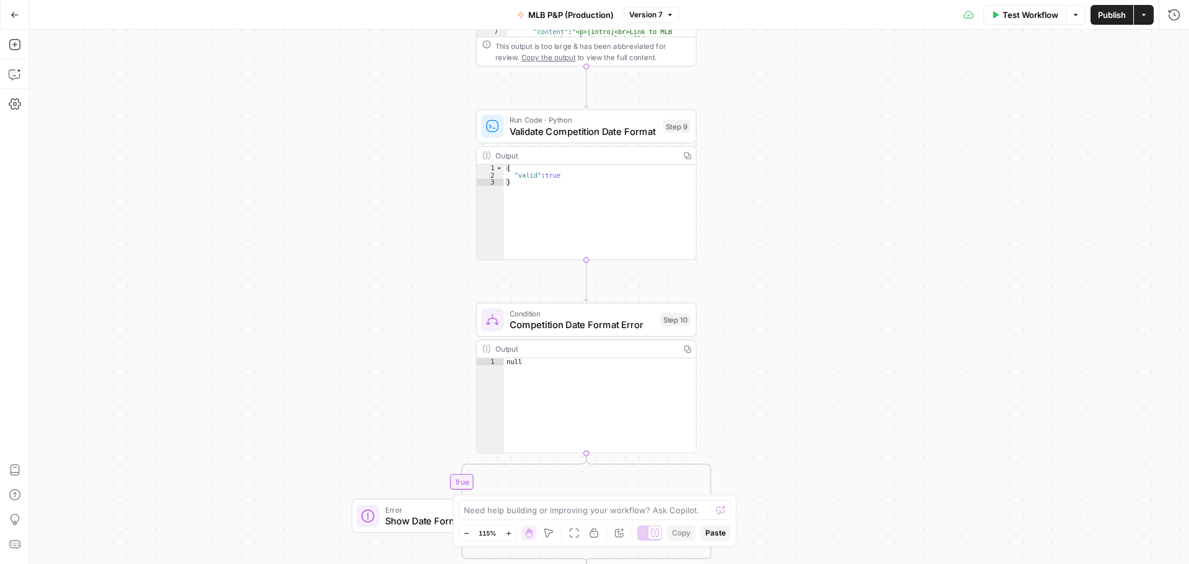
drag, startPoint x: 782, startPoint y: 325, endPoint x: 904, endPoint y: 204, distance: 170.8
click at [904, 204] on div "true false Workflow Set Inputs Inputs Call API Get Template Article Step 1 Outp…" at bounding box center [609, 297] width 1159 height 535
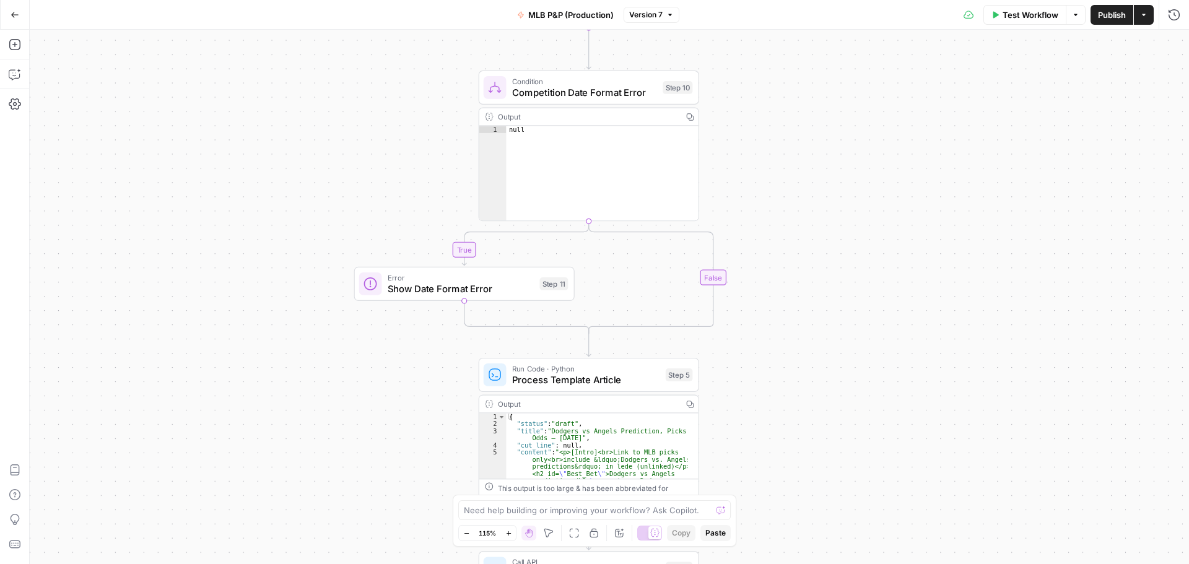
drag, startPoint x: 857, startPoint y: 394, endPoint x: 828, endPoint y: 205, distance: 191.1
click at [828, 205] on div "true false Workflow Set Inputs Inputs Call API Get Template Article Step 1 Outp…" at bounding box center [609, 297] width 1159 height 535
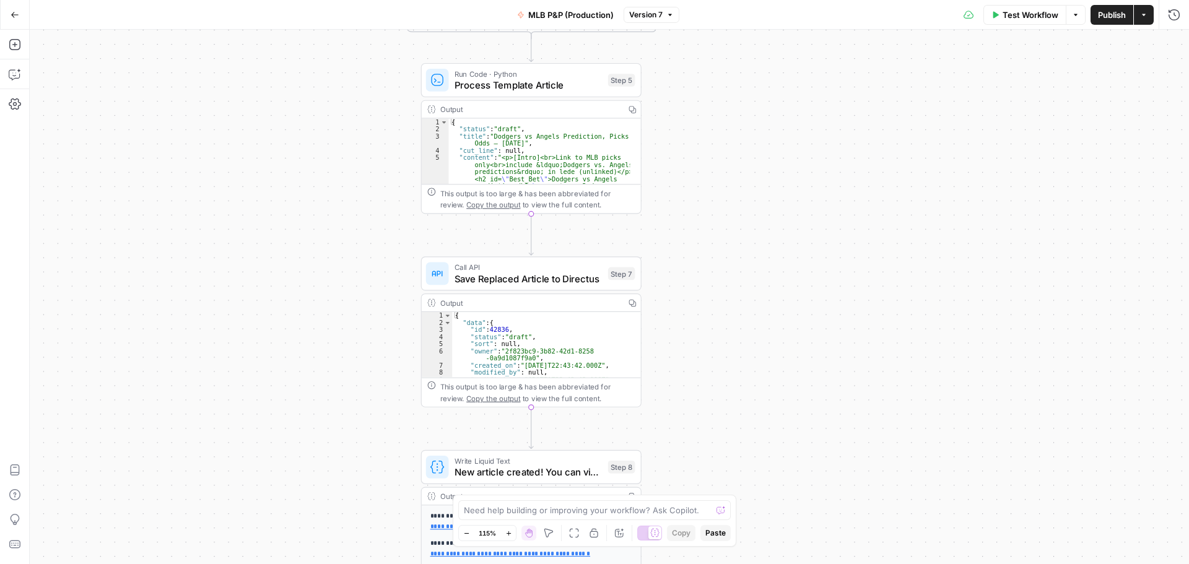
drag, startPoint x: 880, startPoint y: 294, endPoint x: 866, endPoint y: 205, distance: 89.7
click at [866, 205] on div "true false Workflow Set Inputs Inputs Call API Get Template Article Step 1 Outp…" at bounding box center [609, 297] width 1159 height 535
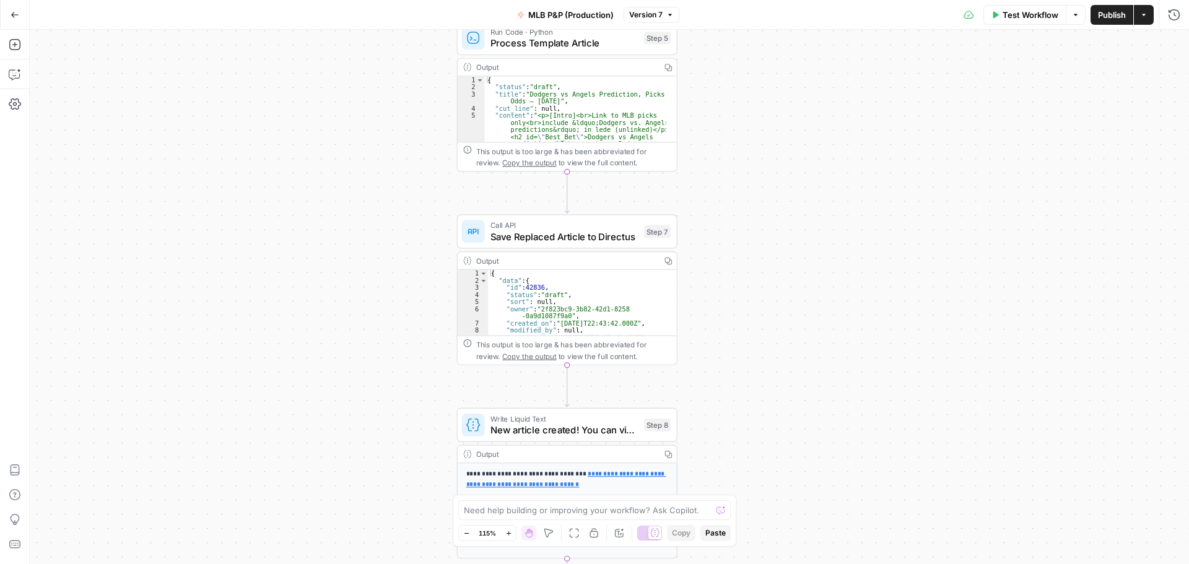
drag, startPoint x: 751, startPoint y: 298, endPoint x: 787, endPoint y: 256, distance: 55.4
click at [787, 256] on div "true false Workflow Set Inputs Inputs Call API Get Template Article Step 1 Outp…" at bounding box center [609, 297] width 1159 height 535
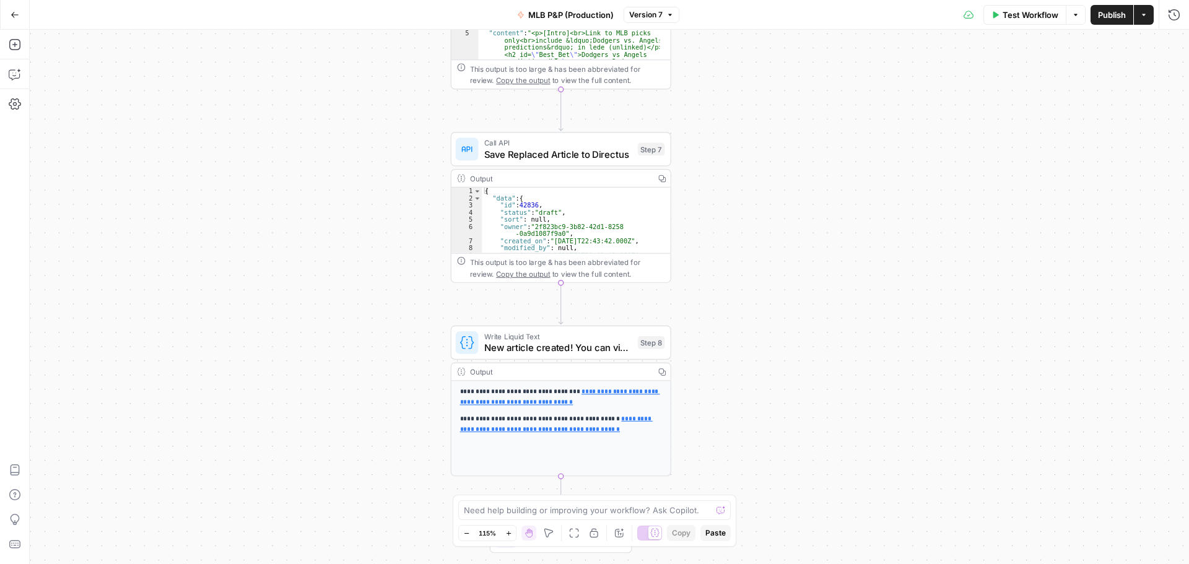
drag, startPoint x: 782, startPoint y: 299, endPoint x: 775, endPoint y: 216, distance: 82.6
click at [775, 216] on div "true false Workflow Set Inputs Inputs Call API Get Template Article Step 1 Outp…" at bounding box center [609, 297] width 1159 height 535
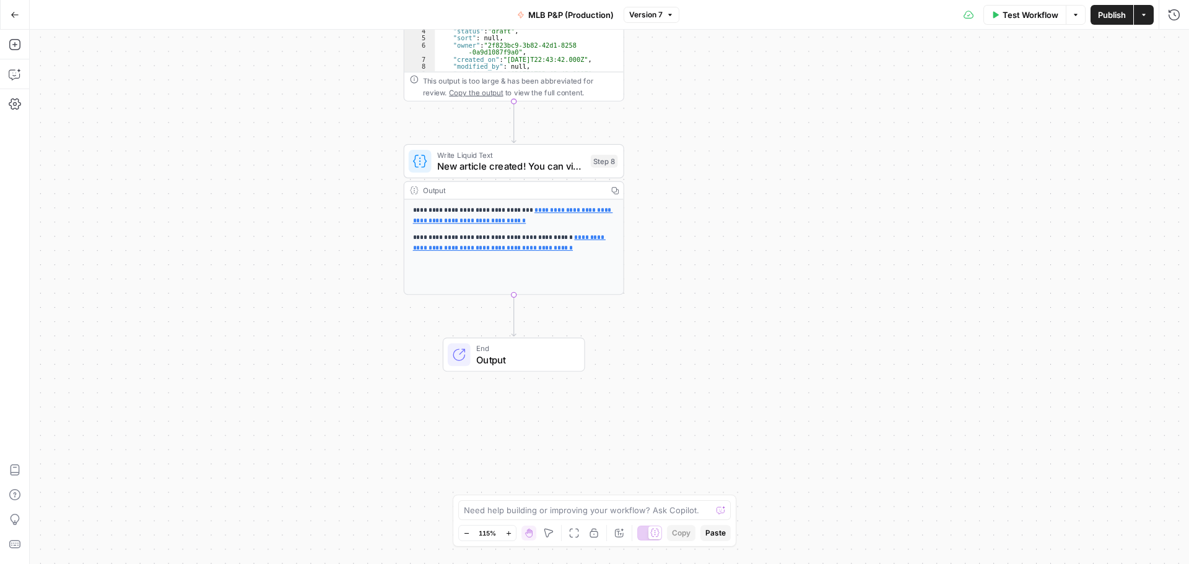
drag, startPoint x: 821, startPoint y: 403, endPoint x: 787, endPoint y: 251, distance: 155.5
click at [787, 251] on div "true false Workflow Set Inputs Inputs Call API Get Template Article Step 1 Outp…" at bounding box center [609, 297] width 1159 height 535
